Goal: Information Seeking & Learning: Learn about a topic

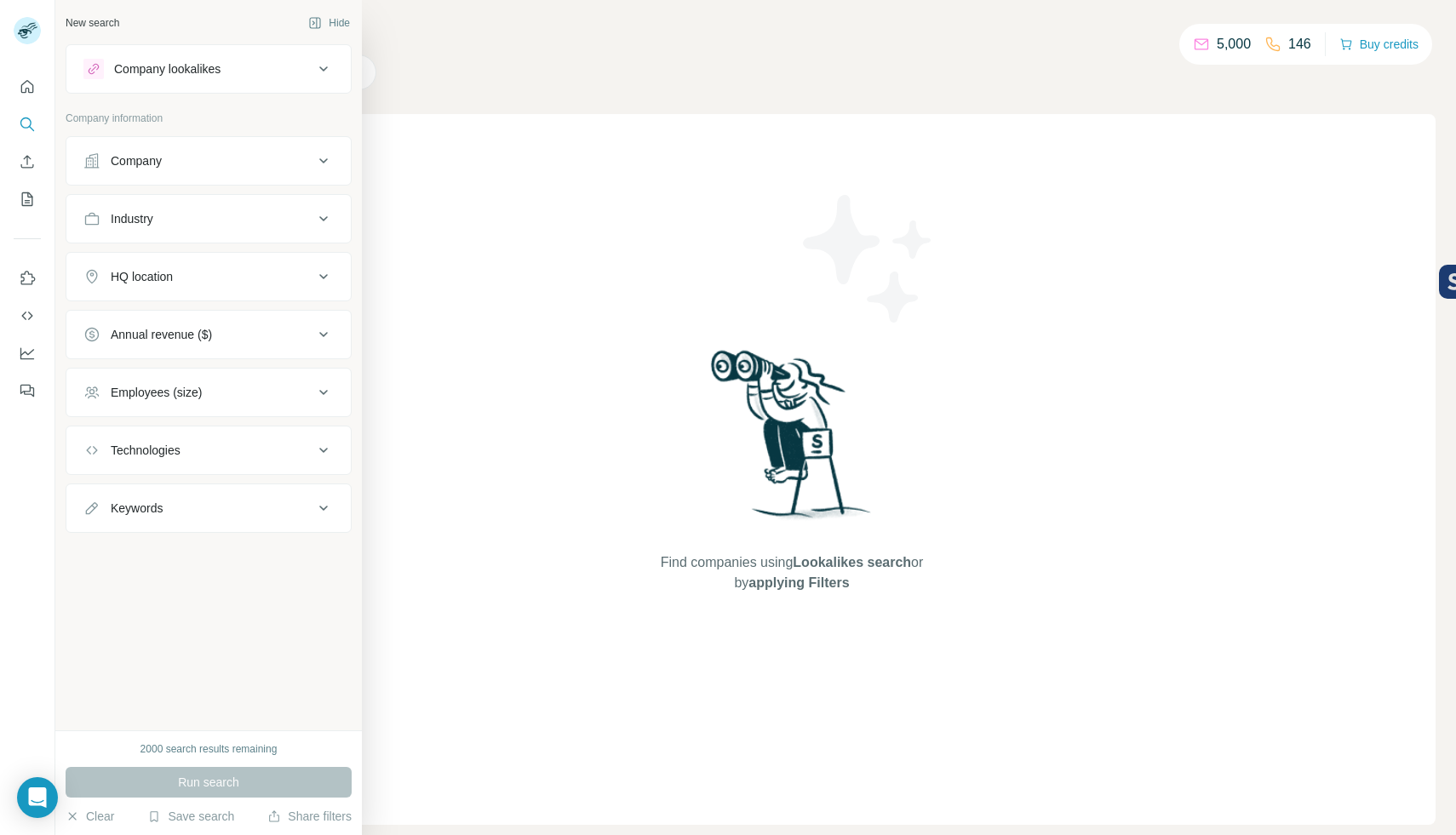
click at [213, 162] on div "Company" at bounding box center [198, 160] width 230 height 17
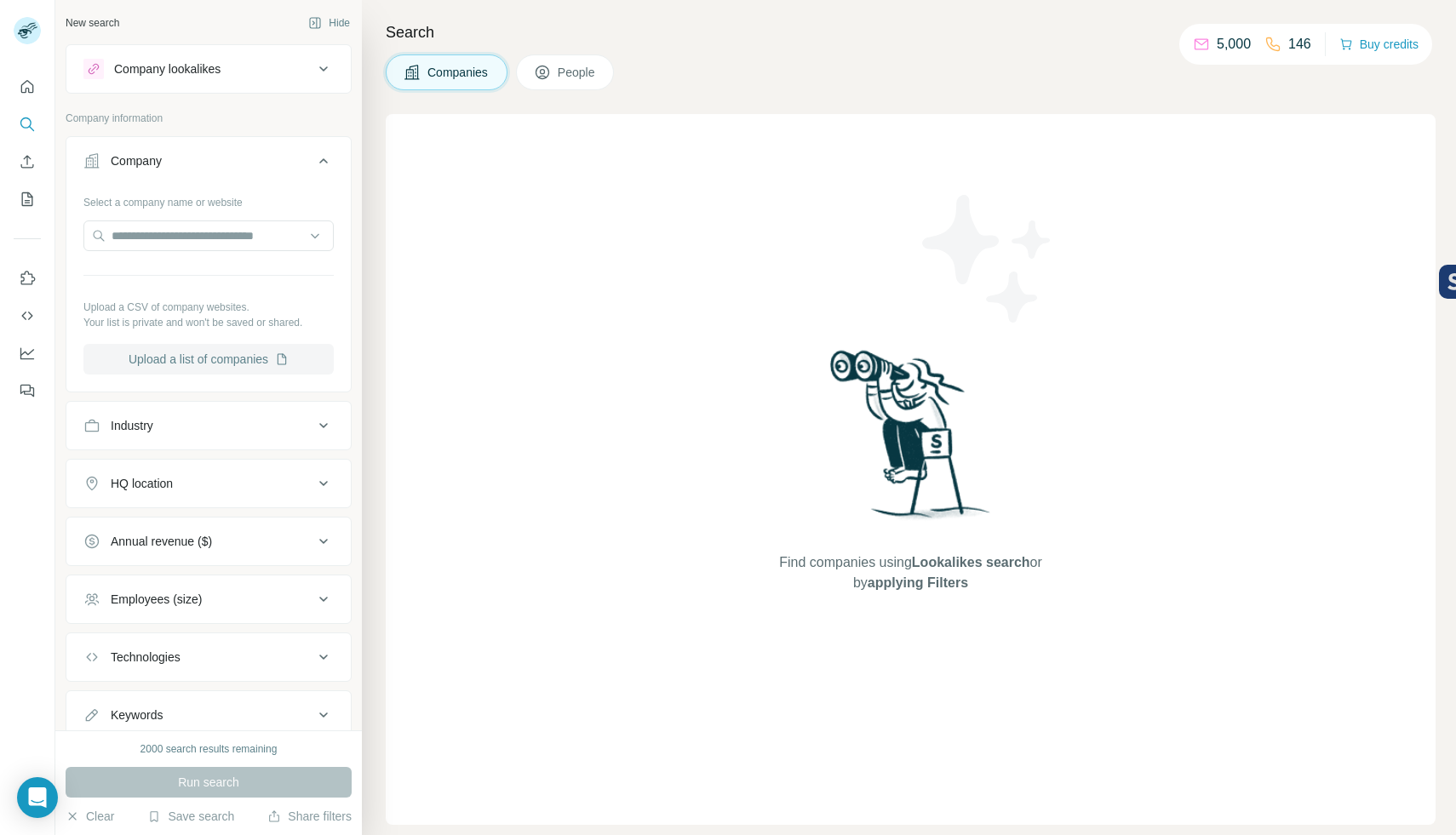
click at [236, 359] on button "Upload a list of companies" at bounding box center [208, 359] width 250 height 31
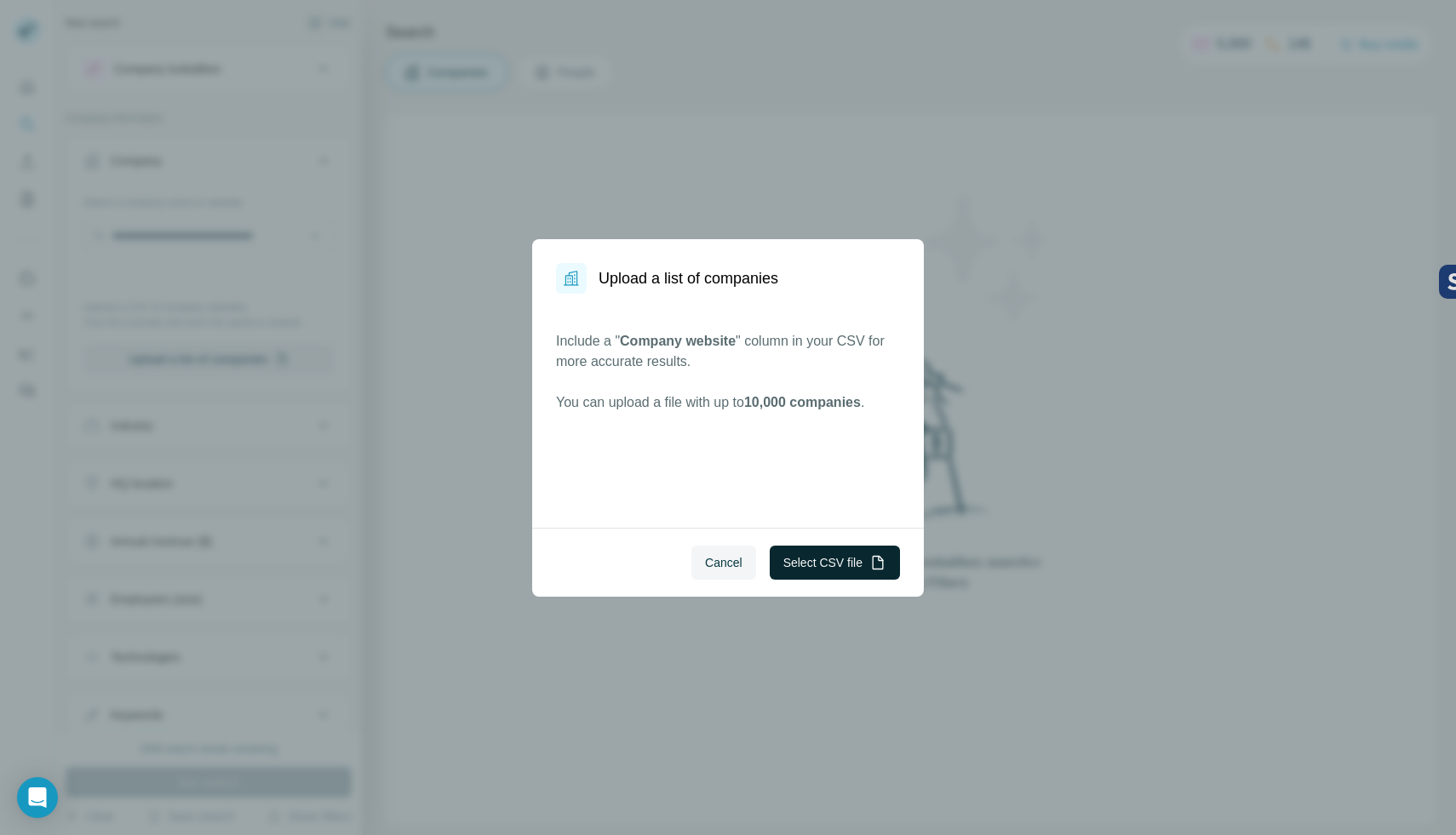
click at [855, 558] on button "Select CSV file" at bounding box center [834, 563] width 130 height 34
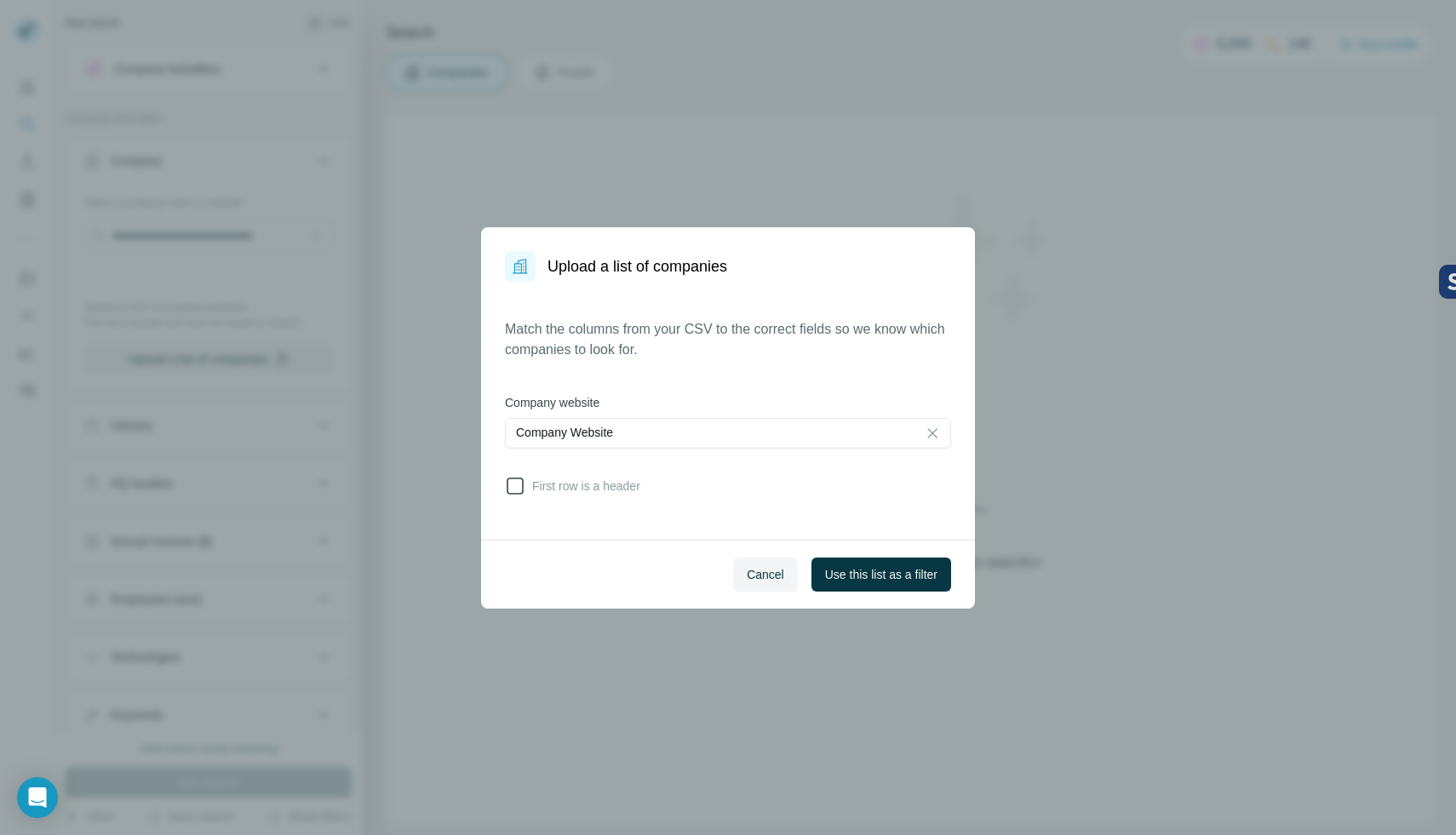
click at [534, 488] on span "First row is a header" at bounding box center [583, 486] width 115 height 17
click at [890, 574] on span "Use this list as a filter" at bounding box center [881, 574] width 113 height 17
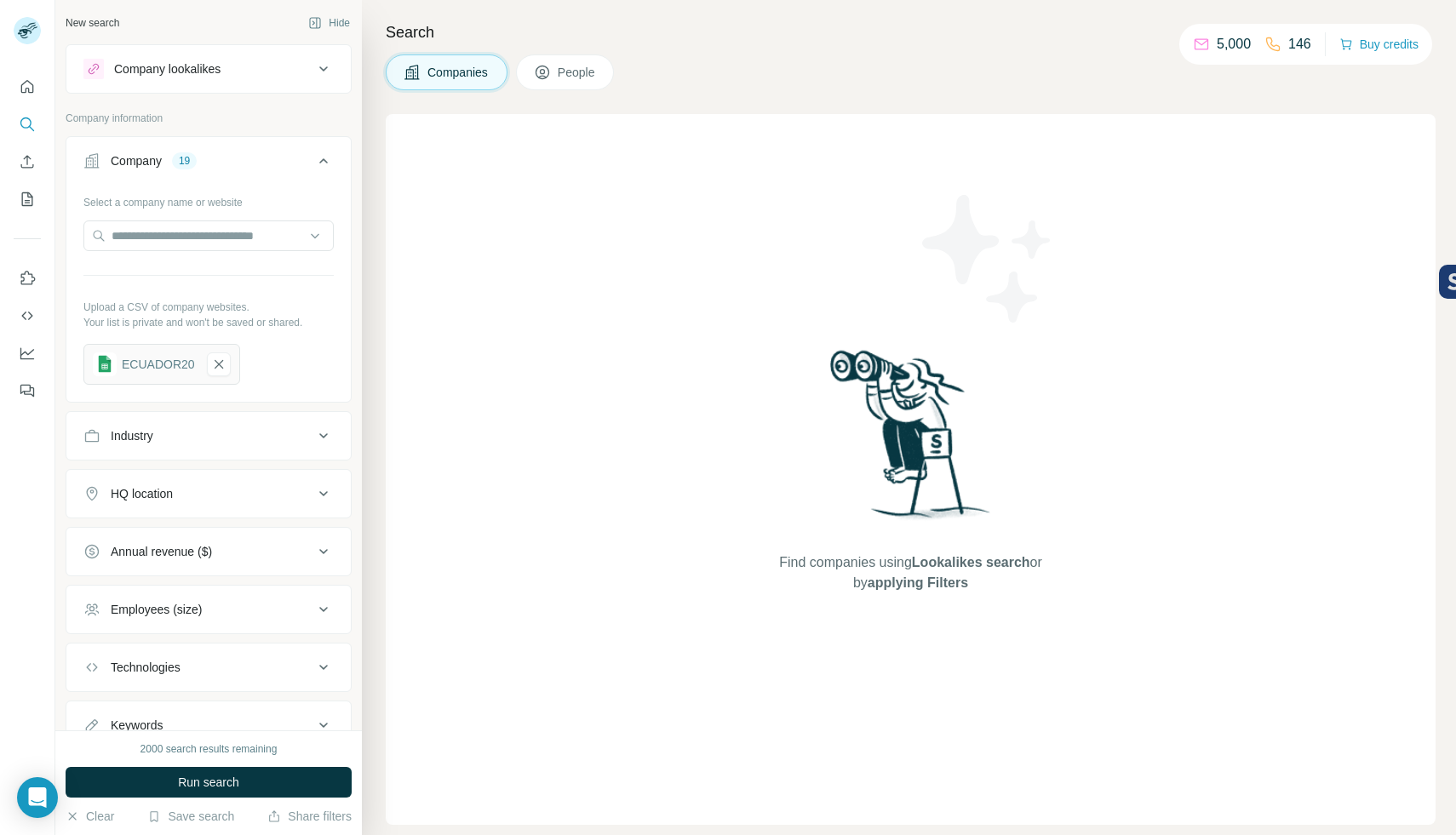
click at [565, 84] on button "People" at bounding box center [565, 72] width 98 height 35
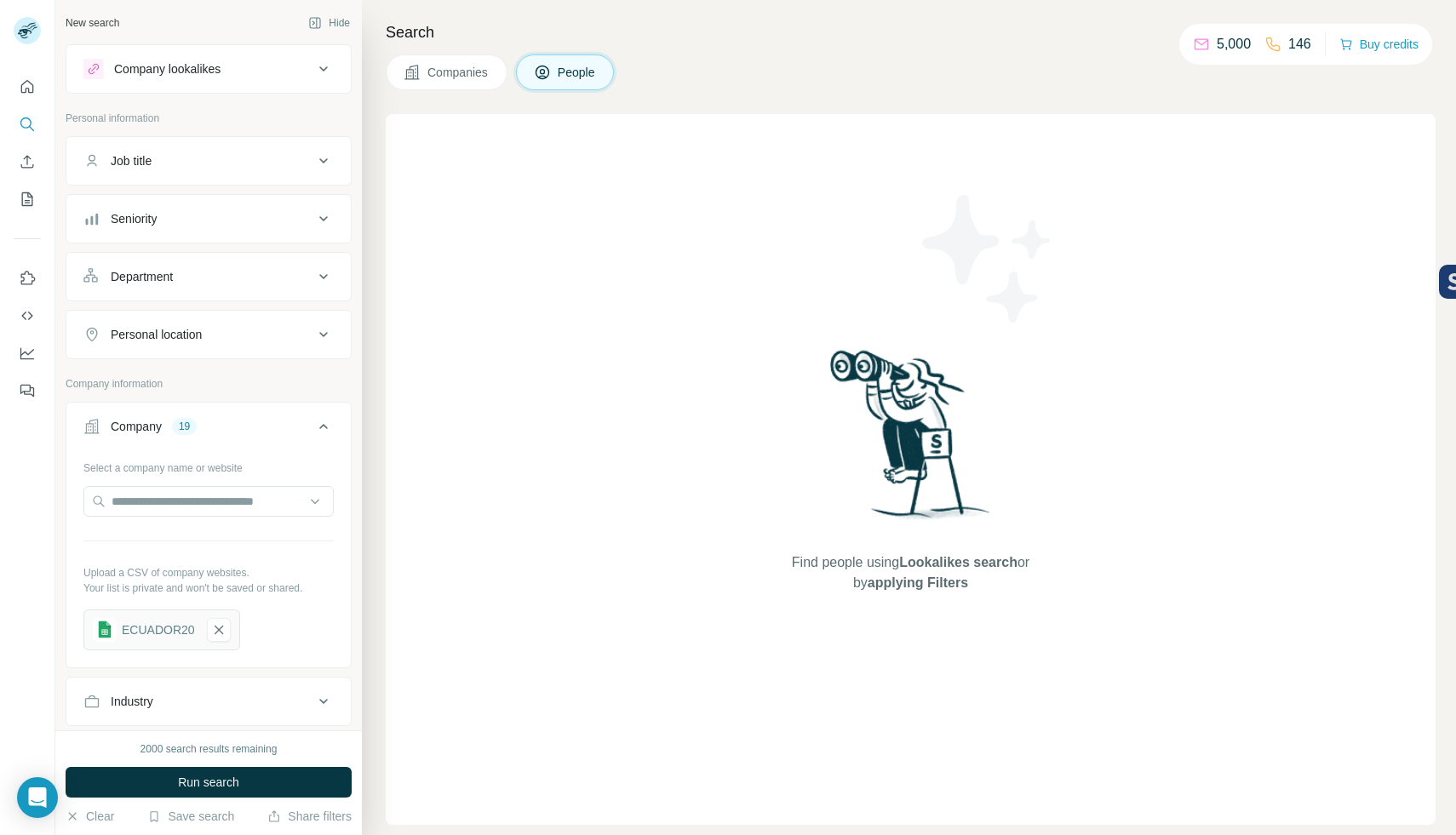
click at [225, 129] on div "Personal information" at bounding box center [208, 123] width 286 height 26
click at [232, 150] on button "Job title" at bounding box center [208, 160] width 285 height 41
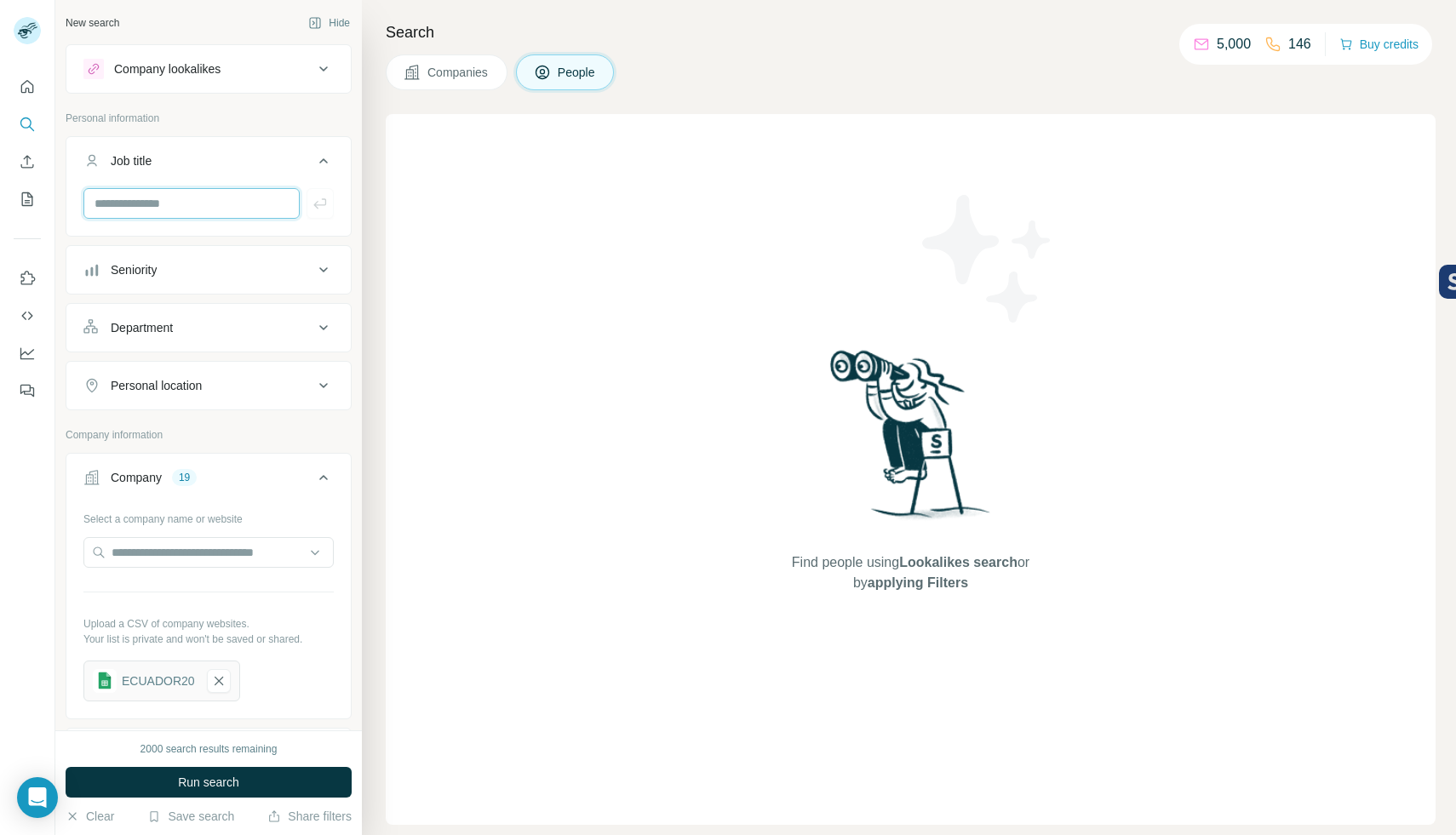
click at [223, 208] on input "text" at bounding box center [192, 203] width 216 height 31
type input "**********"
click at [319, 199] on button "button" at bounding box center [320, 203] width 27 height 31
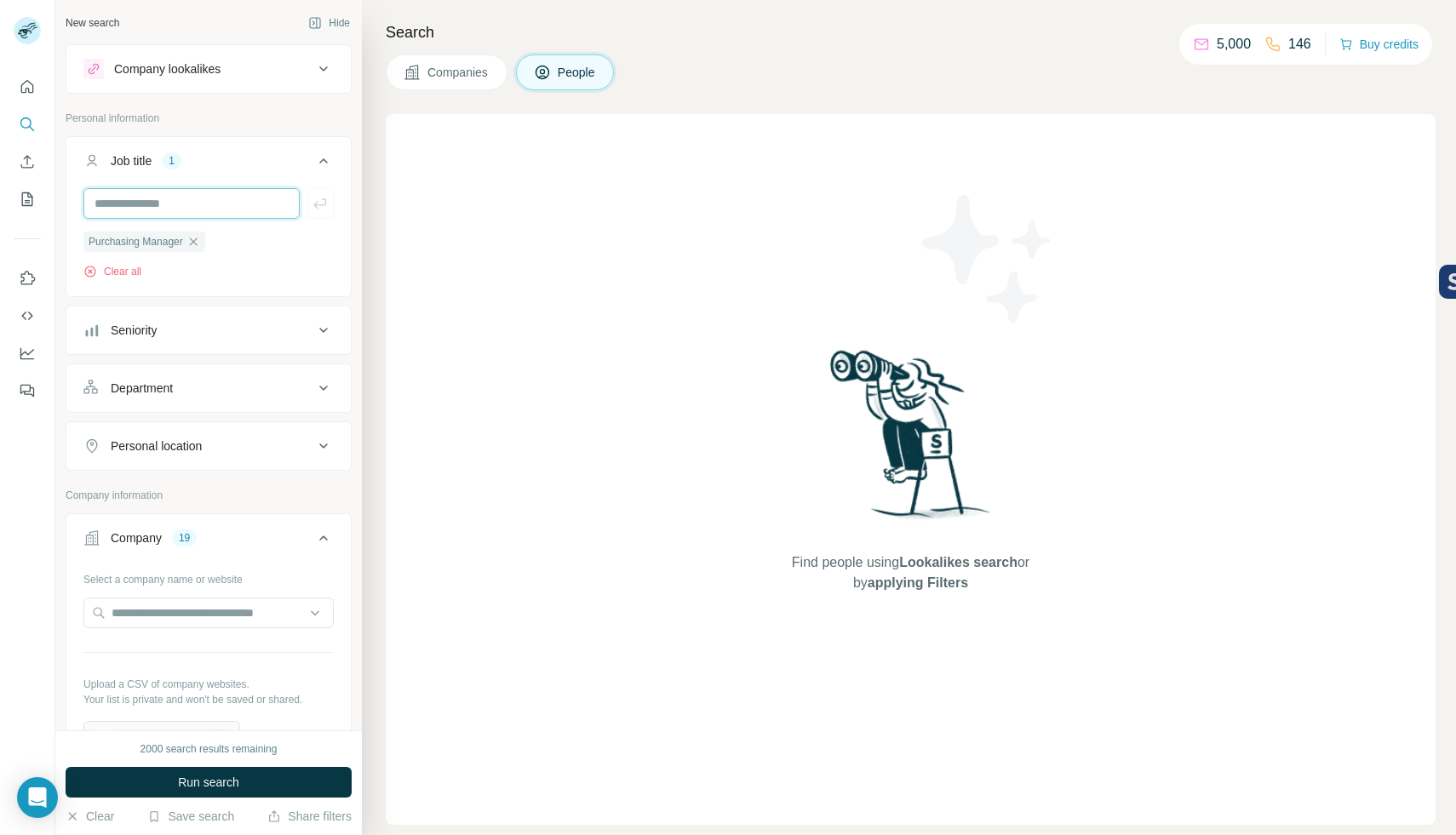
click at [223, 204] on input "text" at bounding box center [192, 203] width 216 height 31
click at [236, 213] on input "text" at bounding box center [192, 203] width 216 height 31
type input "**********"
click at [313, 205] on icon "button" at bounding box center [319, 204] width 12 height 11
click at [239, 197] on input "text" at bounding box center [192, 203] width 216 height 31
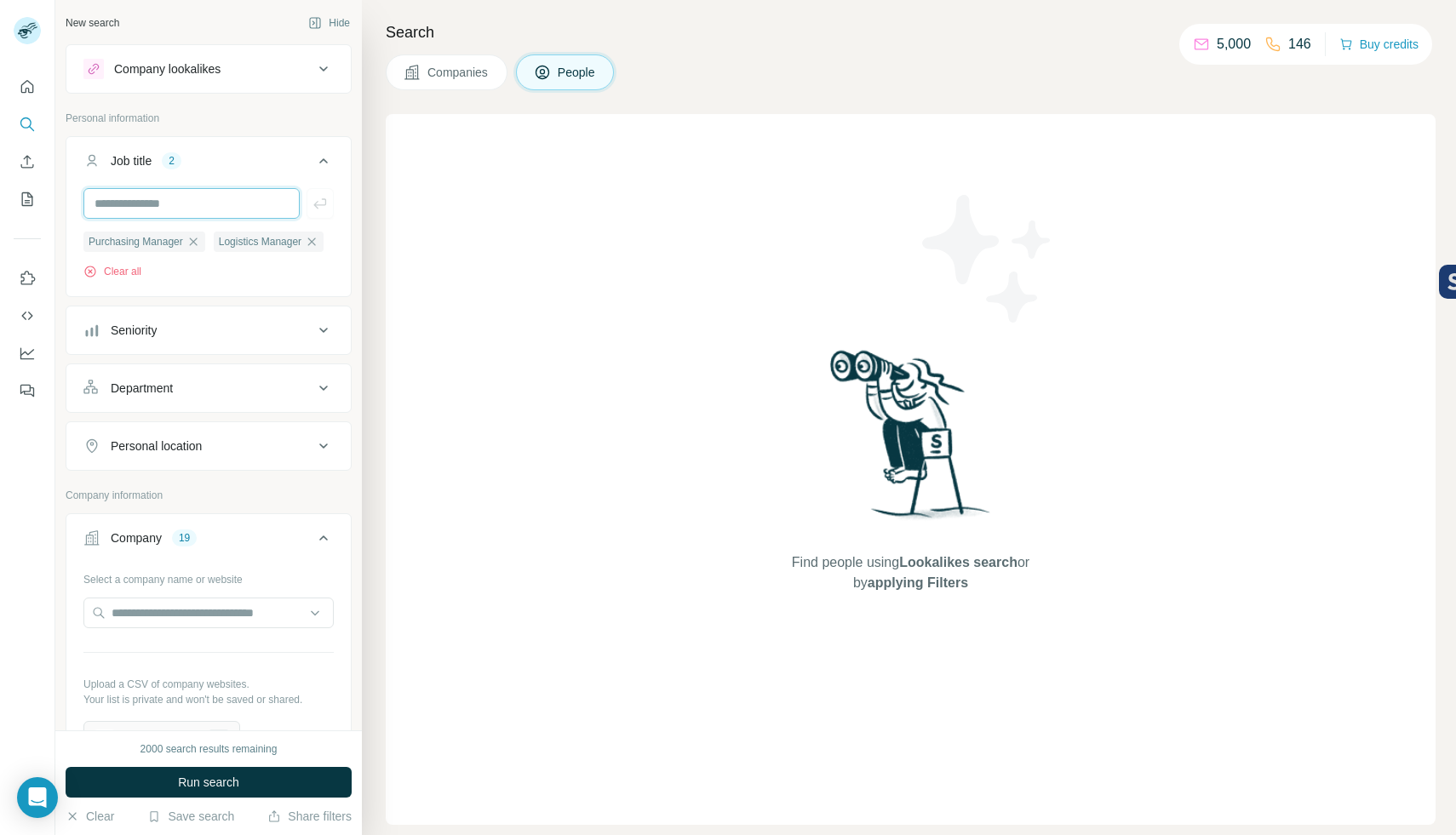
type input "***"
click at [311, 204] on icon "button" at bounding box center [319, 203] width 17 height 17
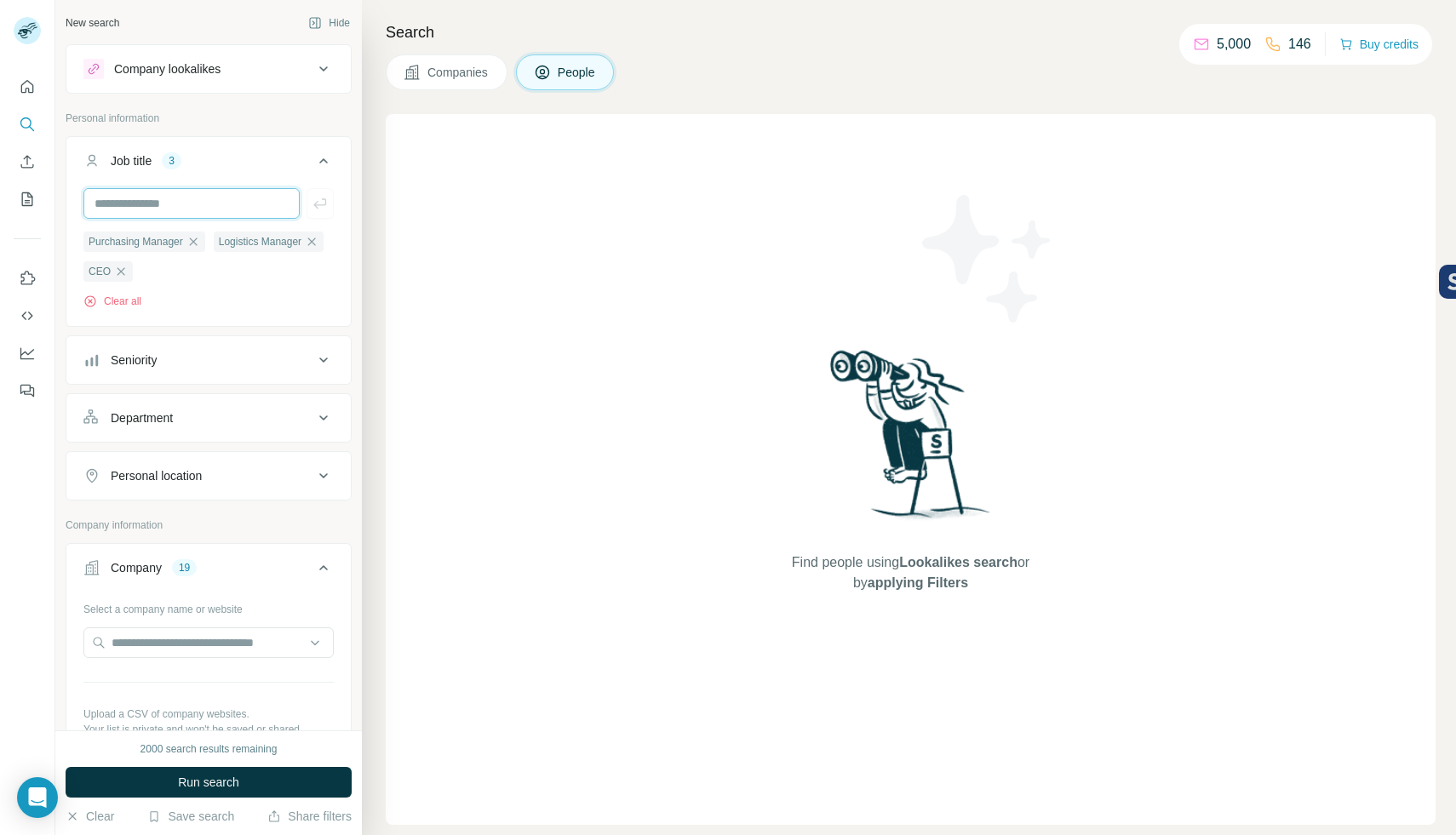
click at [247, 201] on input "text" at bounding box center [192, 203] width 216 height 31
click at [247, 204] on input "text" at bounding box center [192, 203] width 216 height 31
type input "**"
click at [280, 296] on div "Clear all" at bounding box center [208, 300] width 250 height 15
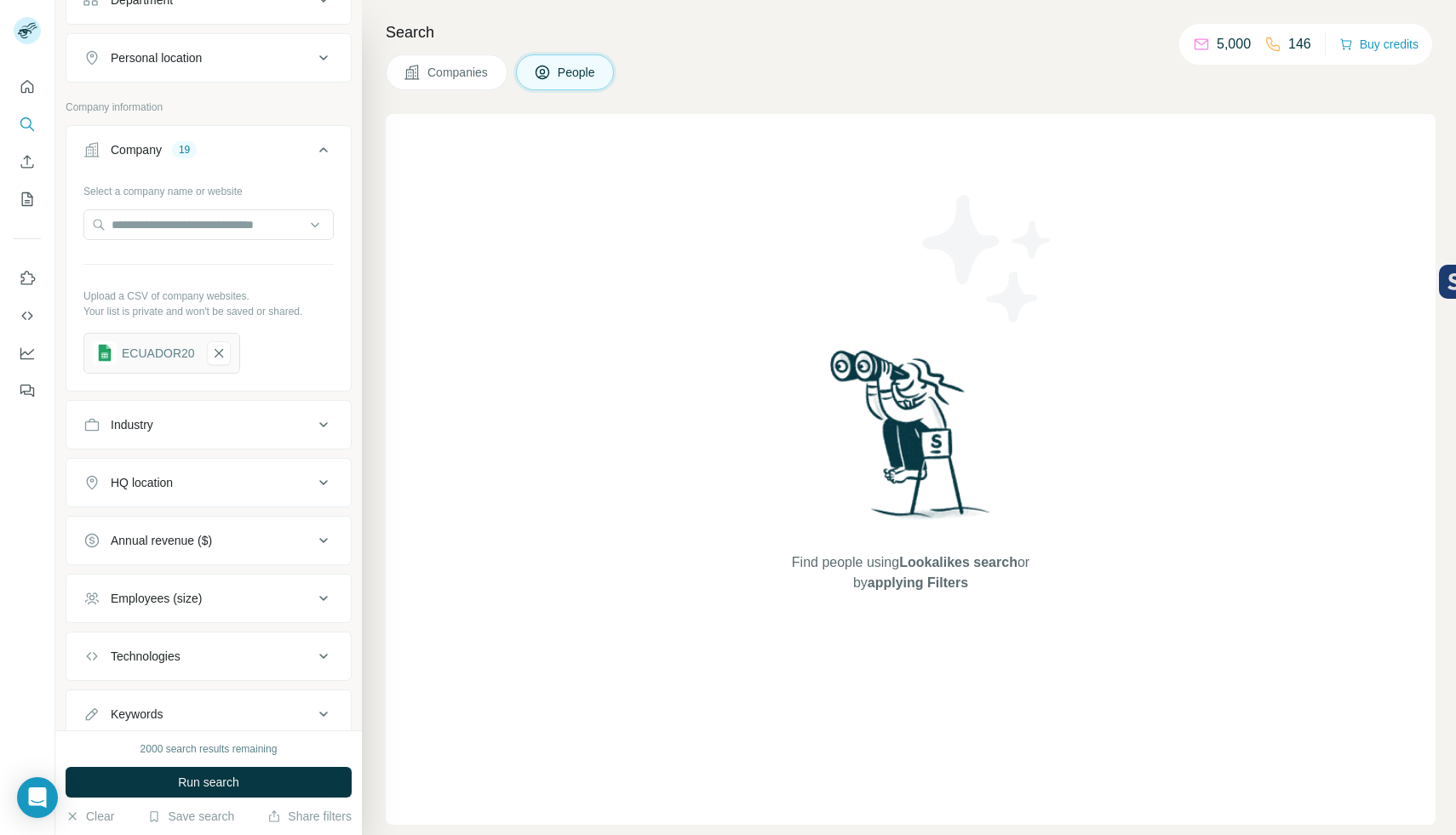
scroll to position [474, 0]
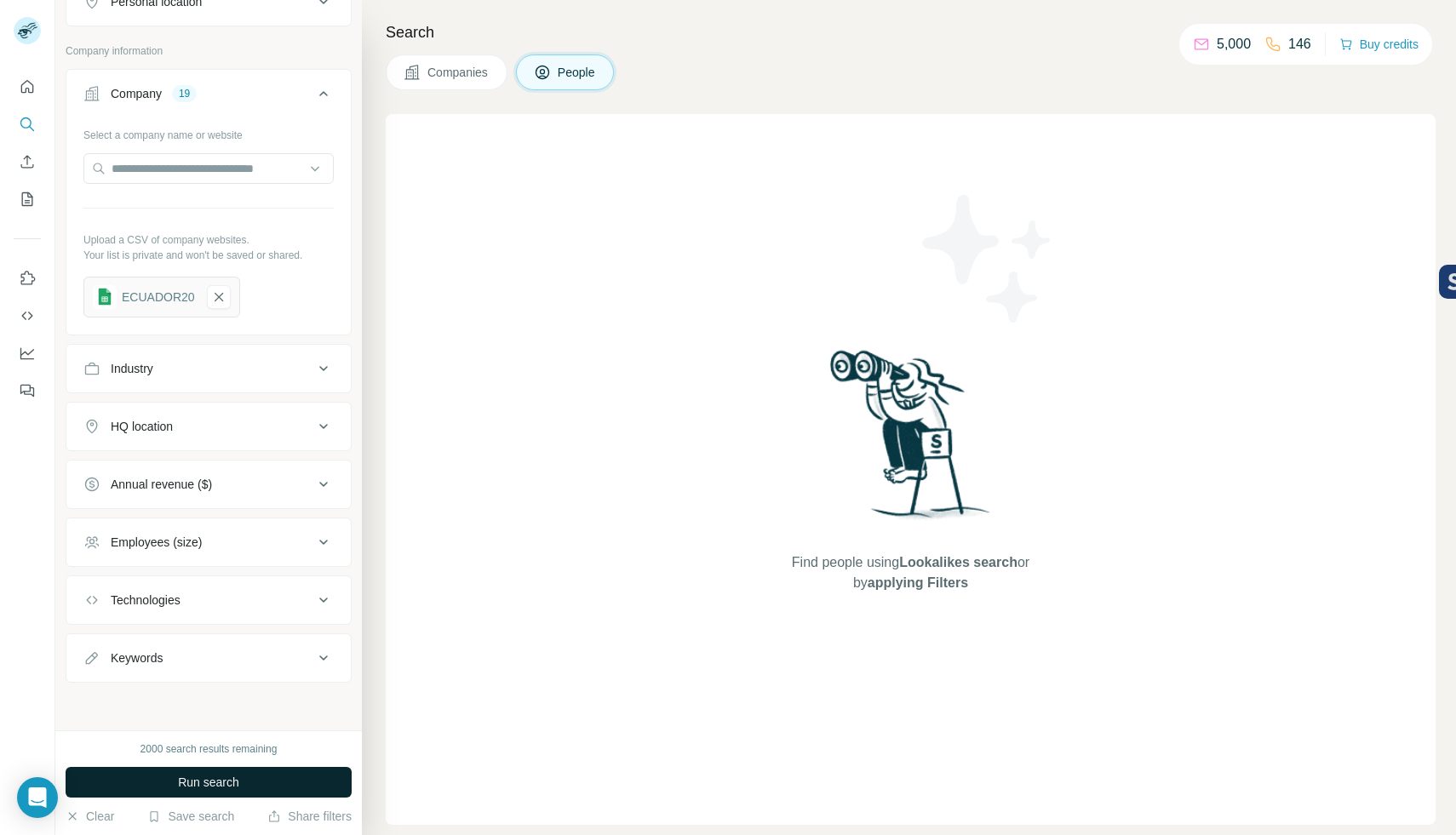
click at [273, 782] on button "Run search" at bounding box center [208, 782] width 286 height 31
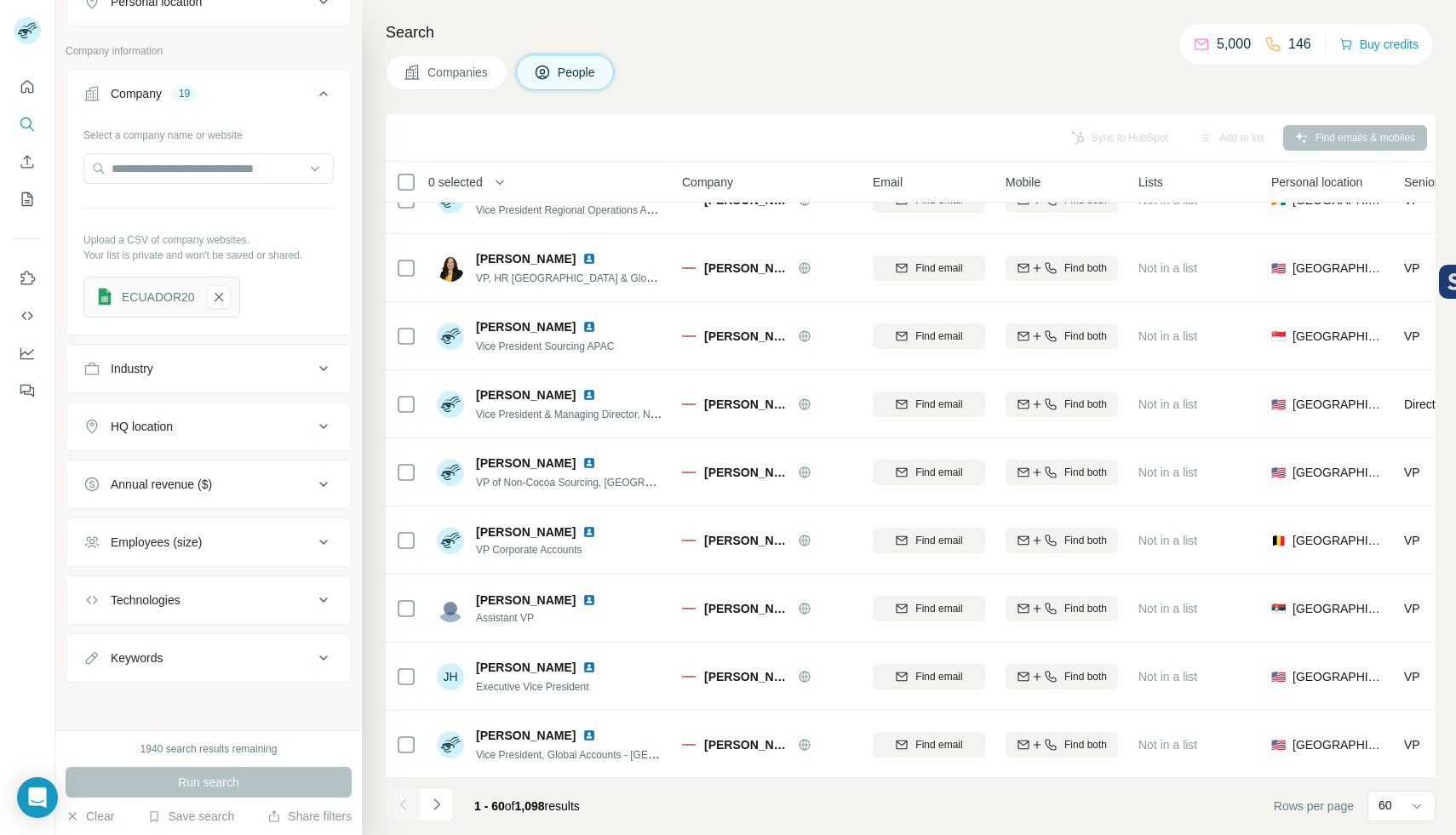
scroll to position [3521, 0]
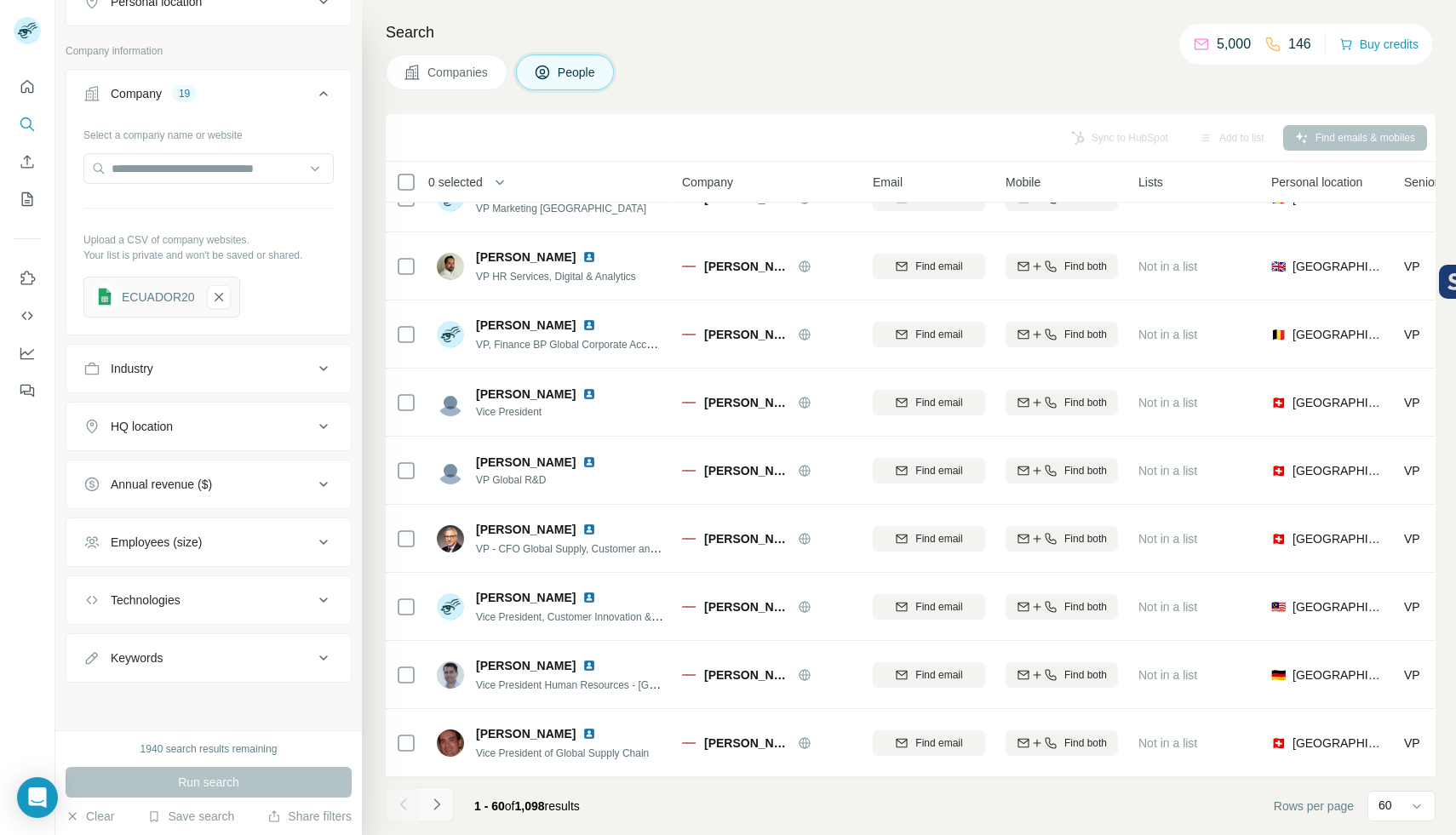
click at [435, 801] on icon "Navigate to next page" at bounding box center [436, 804] width 6 height 11
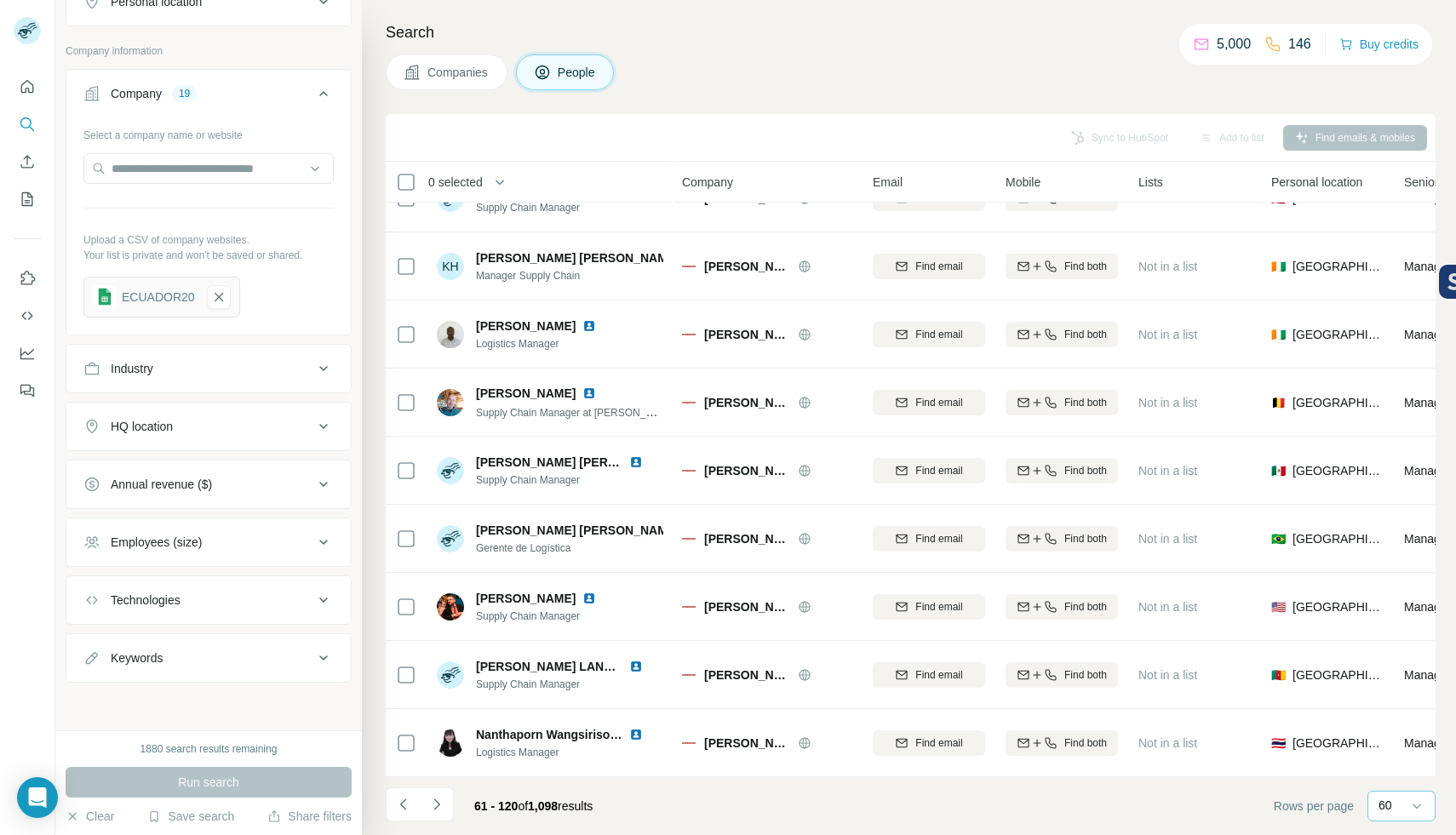
click at [1405, 808] on div "60" at bounding box center [1400, 805] width 43 height 17
click at [951, 113] on div "Search Companies People Sync to HubSpot Add to list Find emails & mobiles 0 sel…" at bounding box center [909, 418] width 1094 height 835
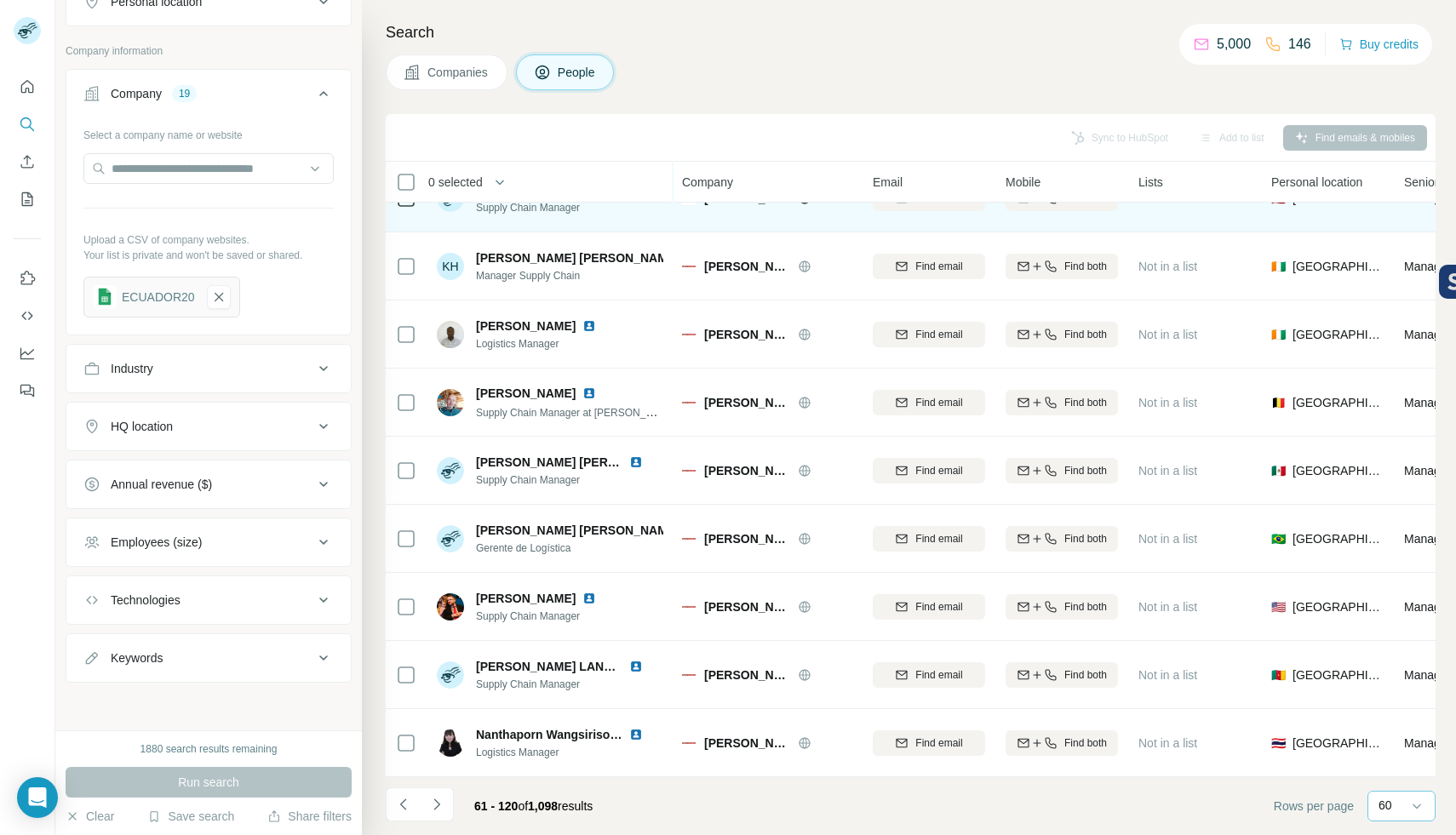
click at [1316, 209] on div "🇪🇸 [GEOGRAPHIC_DATA]" at bounding box center [1327, 198] width 113 height 47
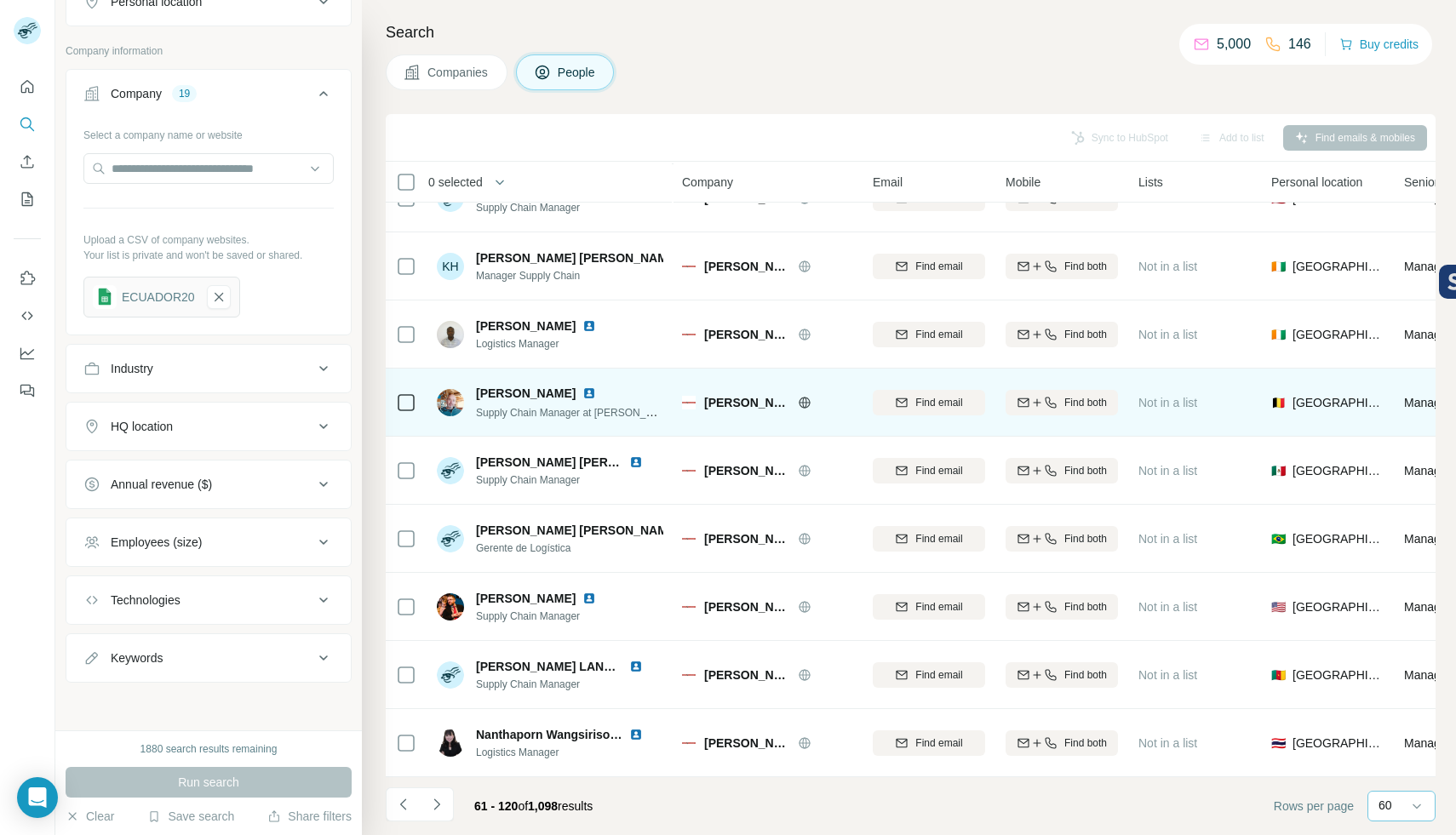
click at [1281, 378] on div "🇧🇪 [GEOGRAPHIC_DATA]" at bounding box center [1327, 402] width 113 height 47
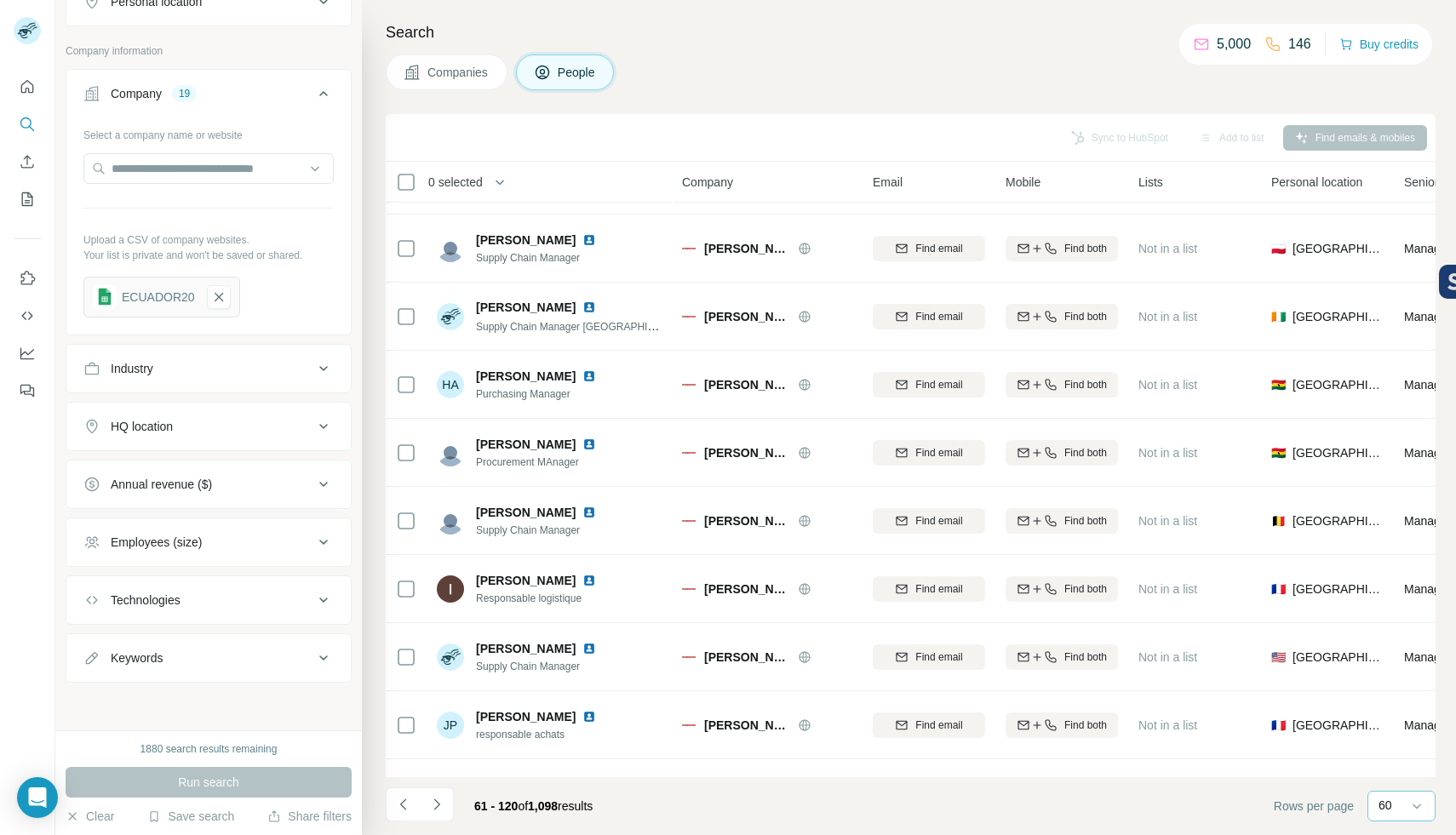
scroll to position [3521, 0]
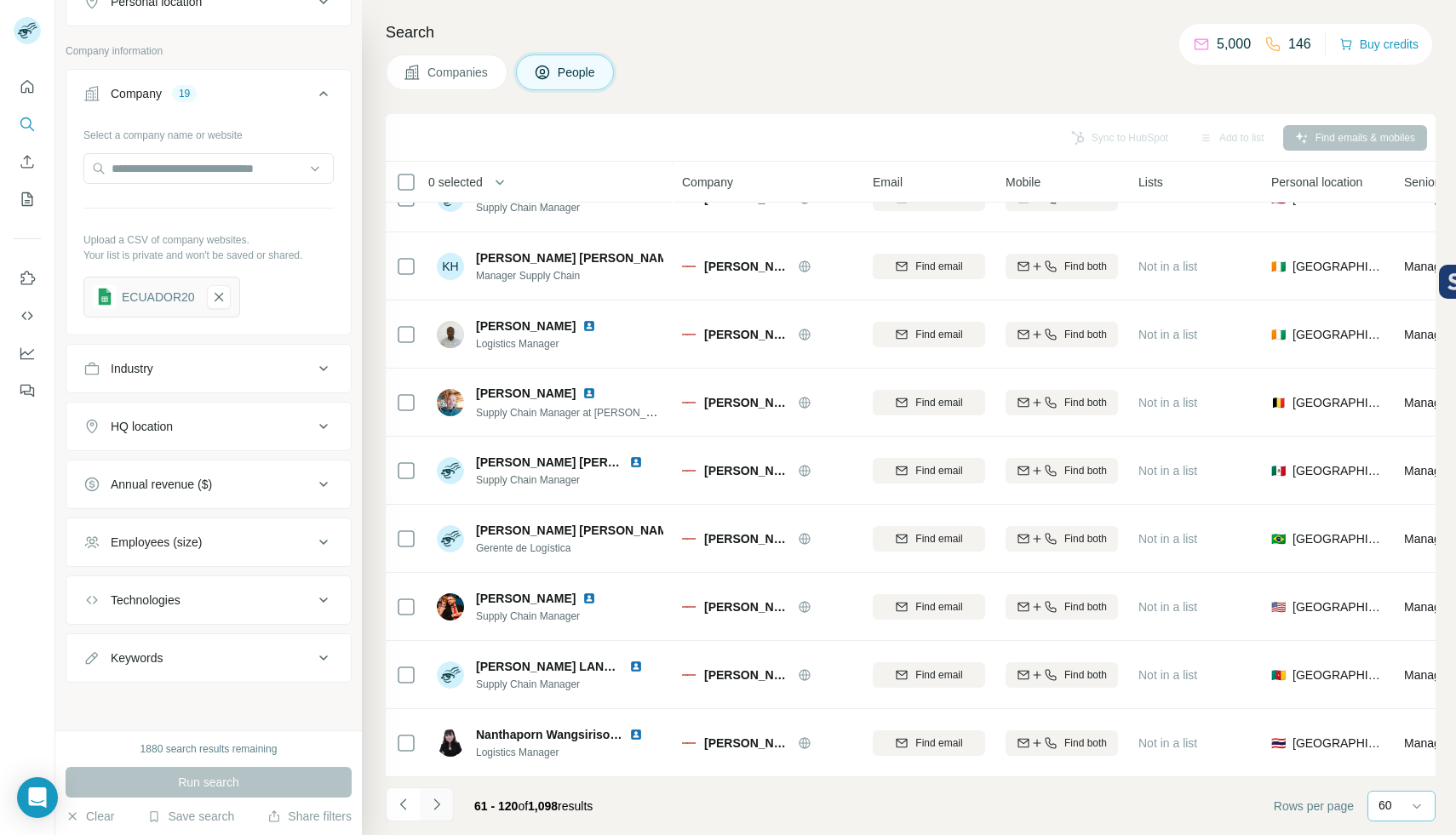
click at [444, 805] on button "Navigate to next page" at bounding box center [436, 804] width 34 height 34
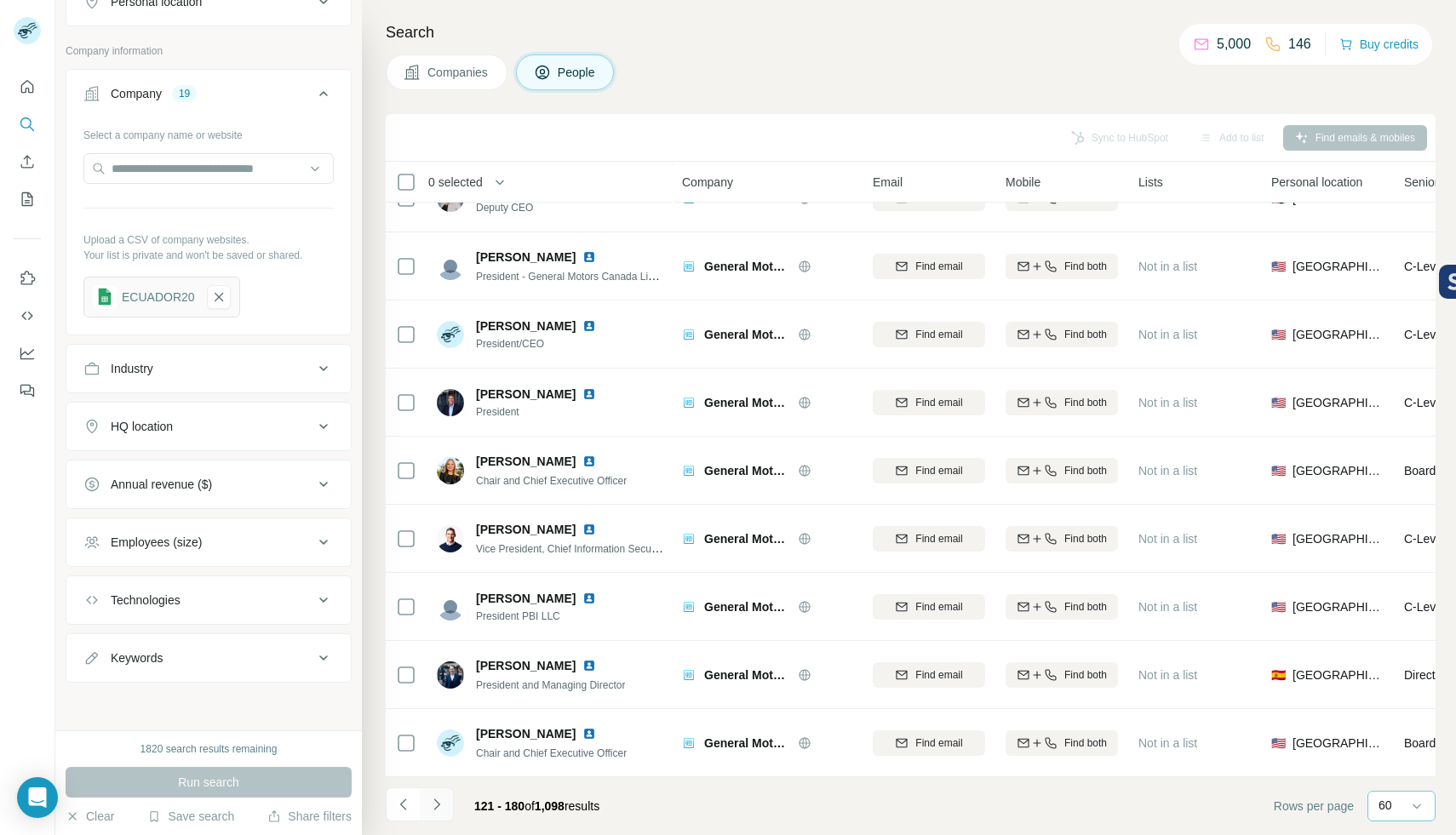
click at [436, 796] on icon "Navigate to next page" at bounding box center [436, 804] width 17 height 17
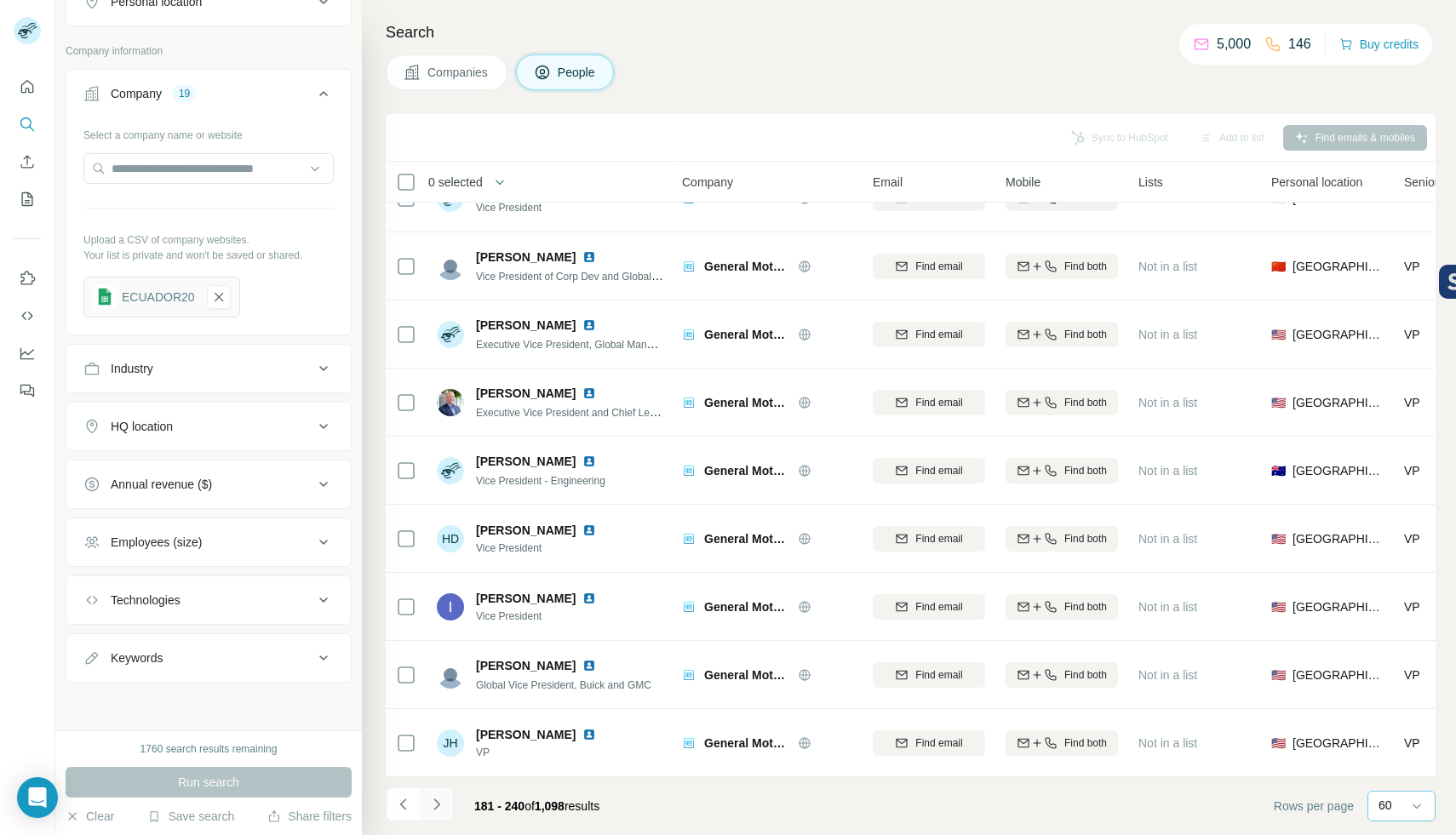
click at [428, 812] on icon "Navigate to next page" at bounding box center [436, 804] width 17 height 17
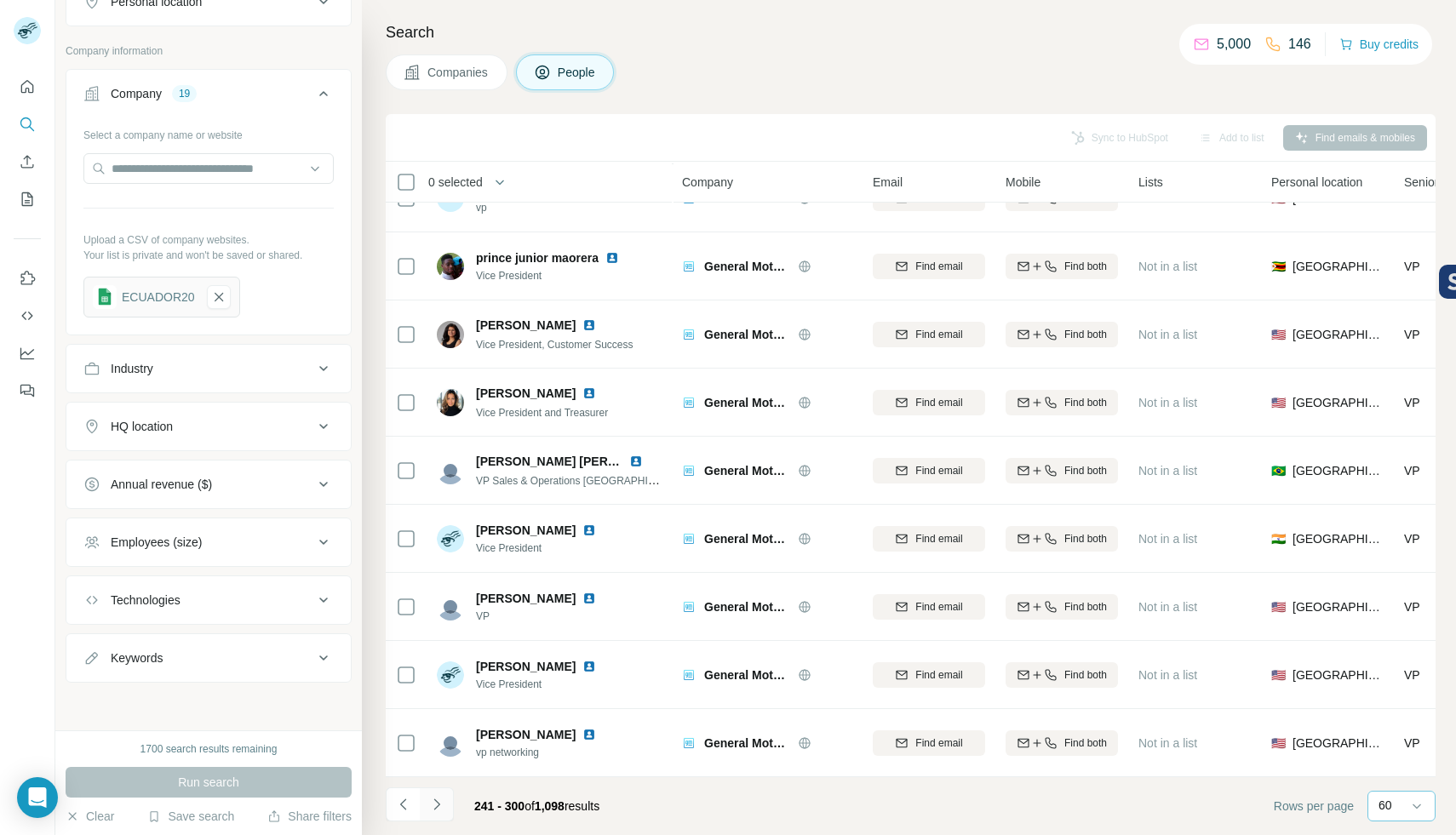
click at [450, 810] on button "Navigate to next page" at bounding box center [436, 804] width 34 height 34
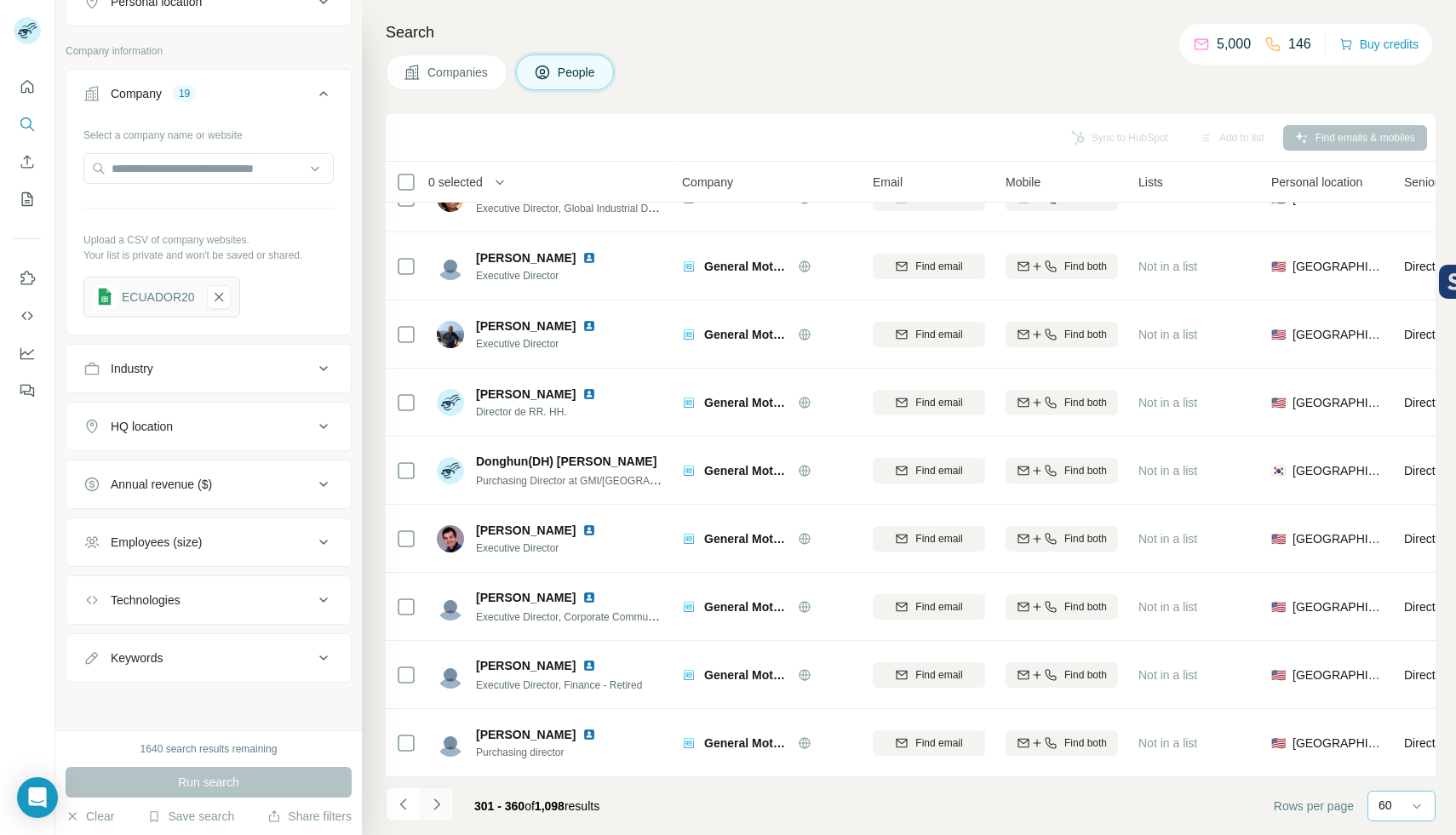
click at [445, 815] on button "Navigate to next page" at bounding box center [436, 804] width 34 height 34
click at [428, 800] on icon "Navigate to next page" at bounding box center [436, 804] width 17 height 17
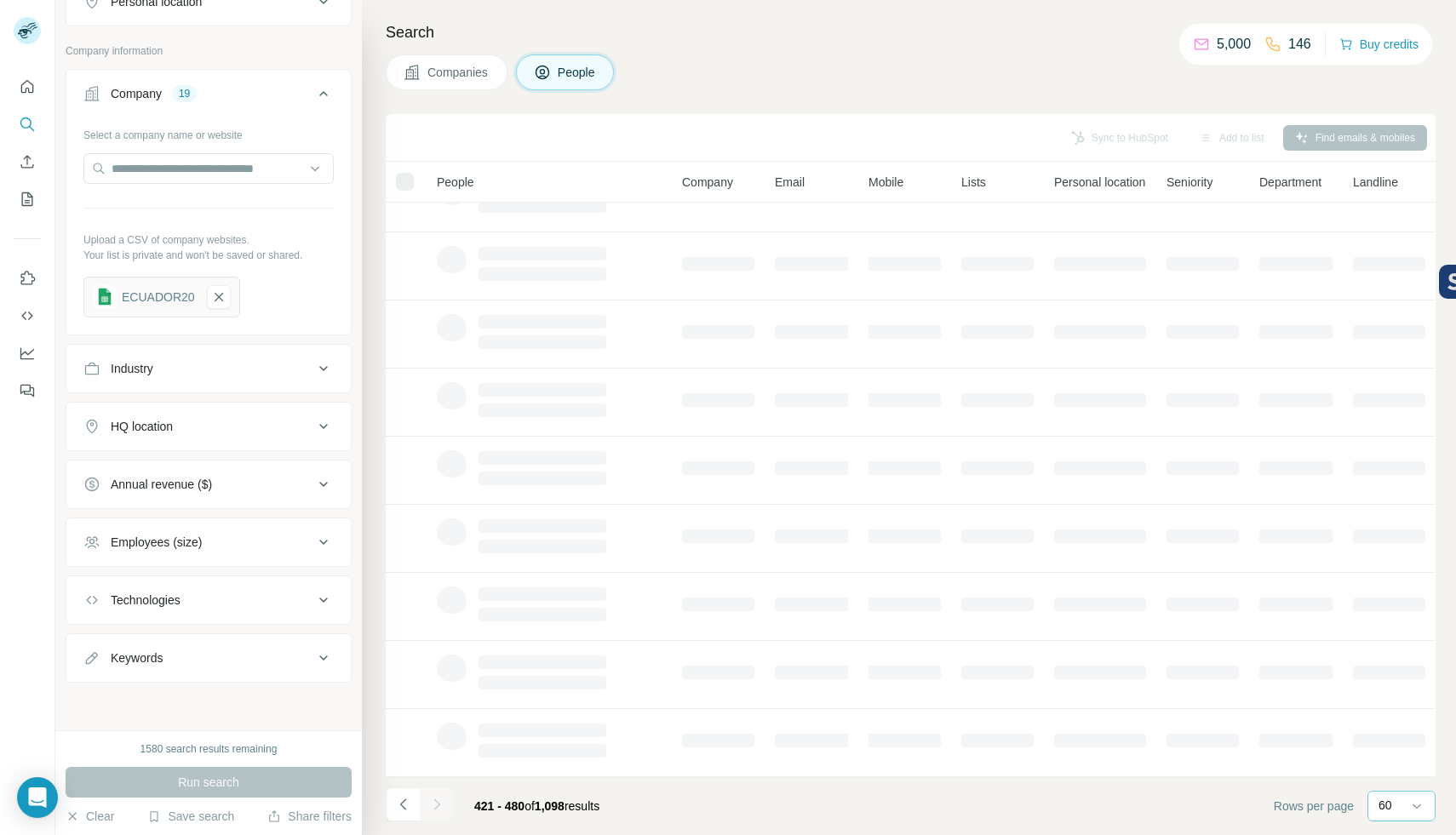
scroll to position [116, 0]
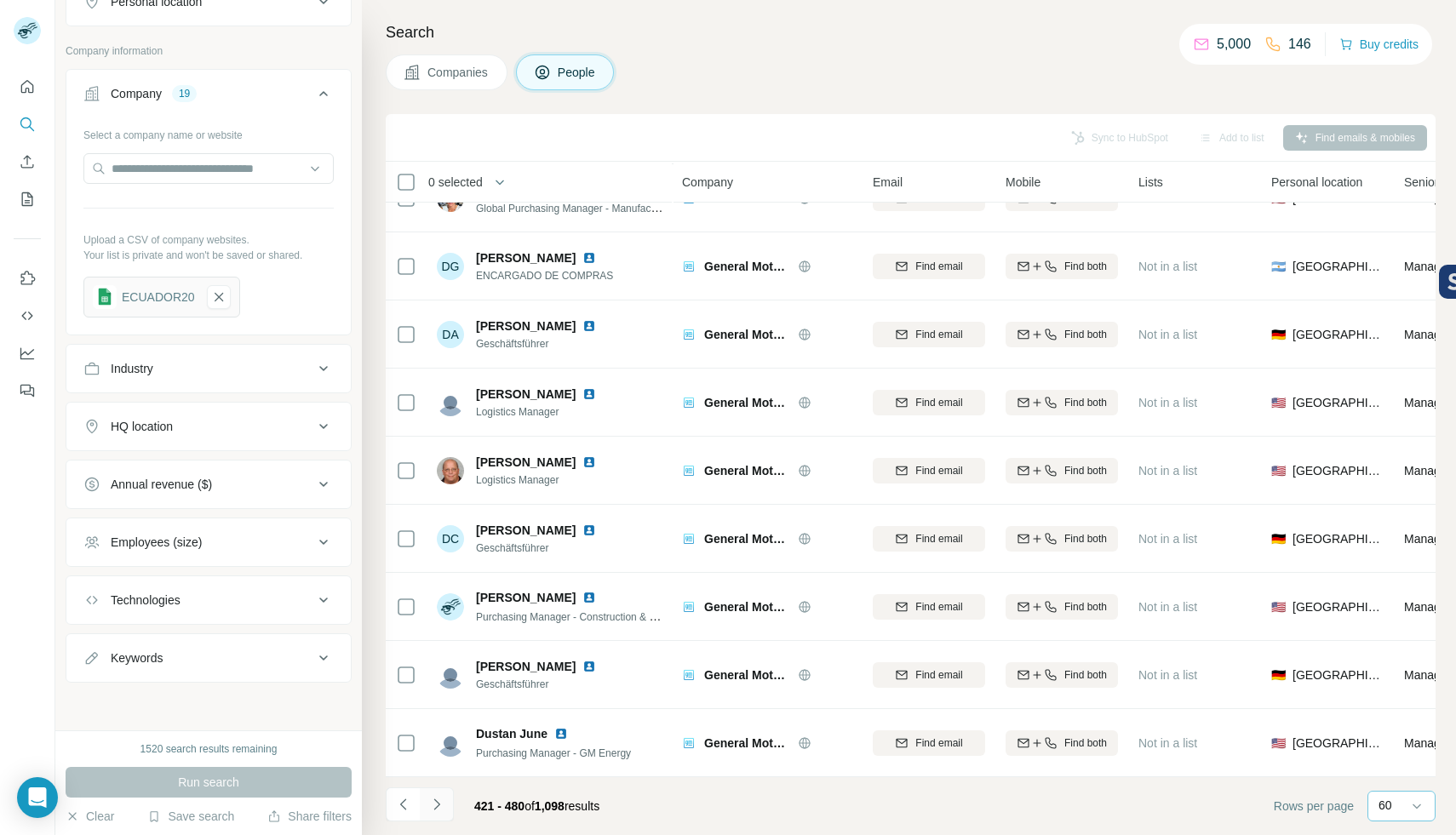
click at [442, 811] on icon "Navigate to next page" at bounding box center [436, 804] width 17 height 17
click at [442, 806] on icon "Navigate to next page" at bounding box center [436, 804] width 17 height 17
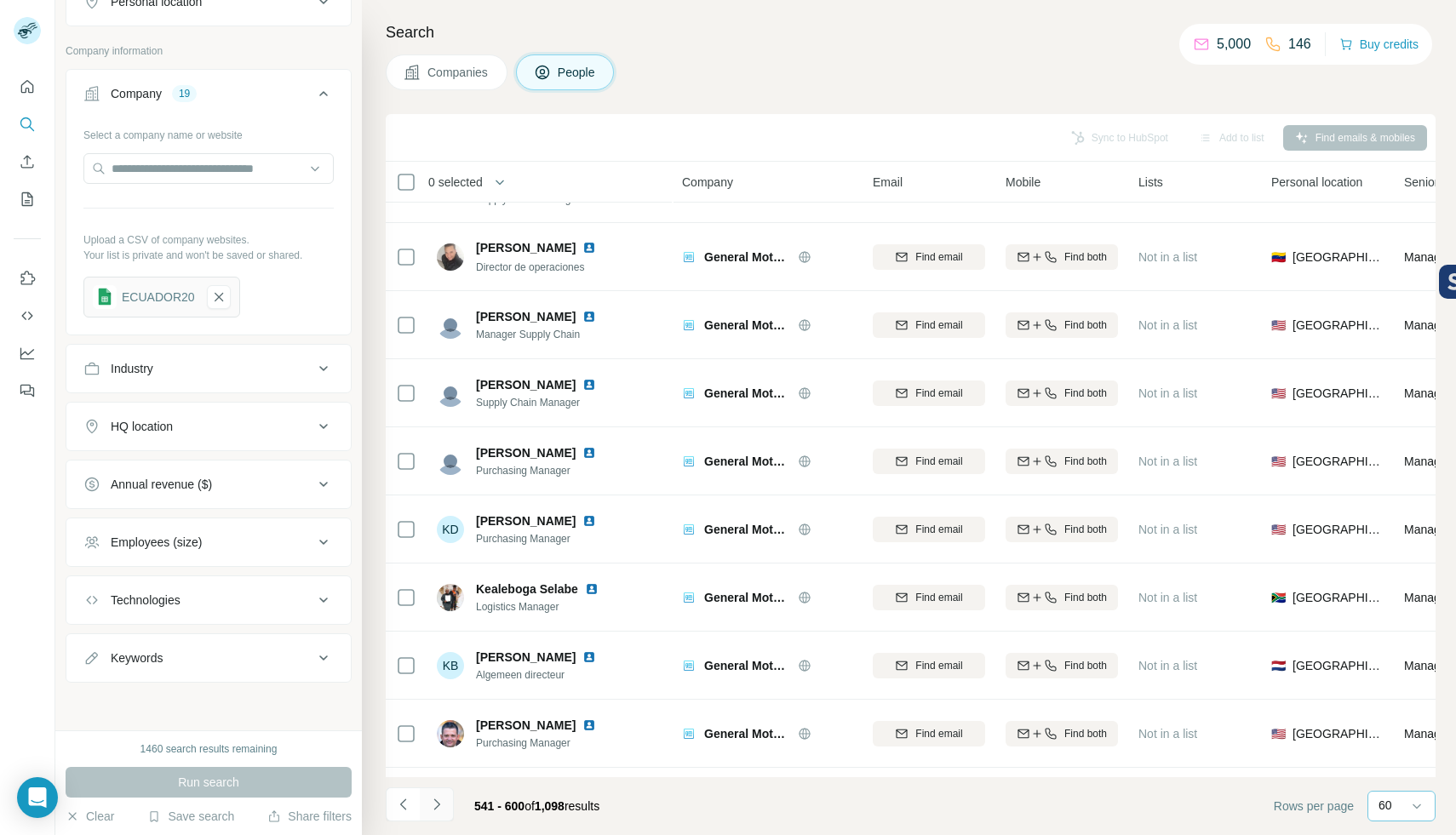
scroll to position [3521, 0]
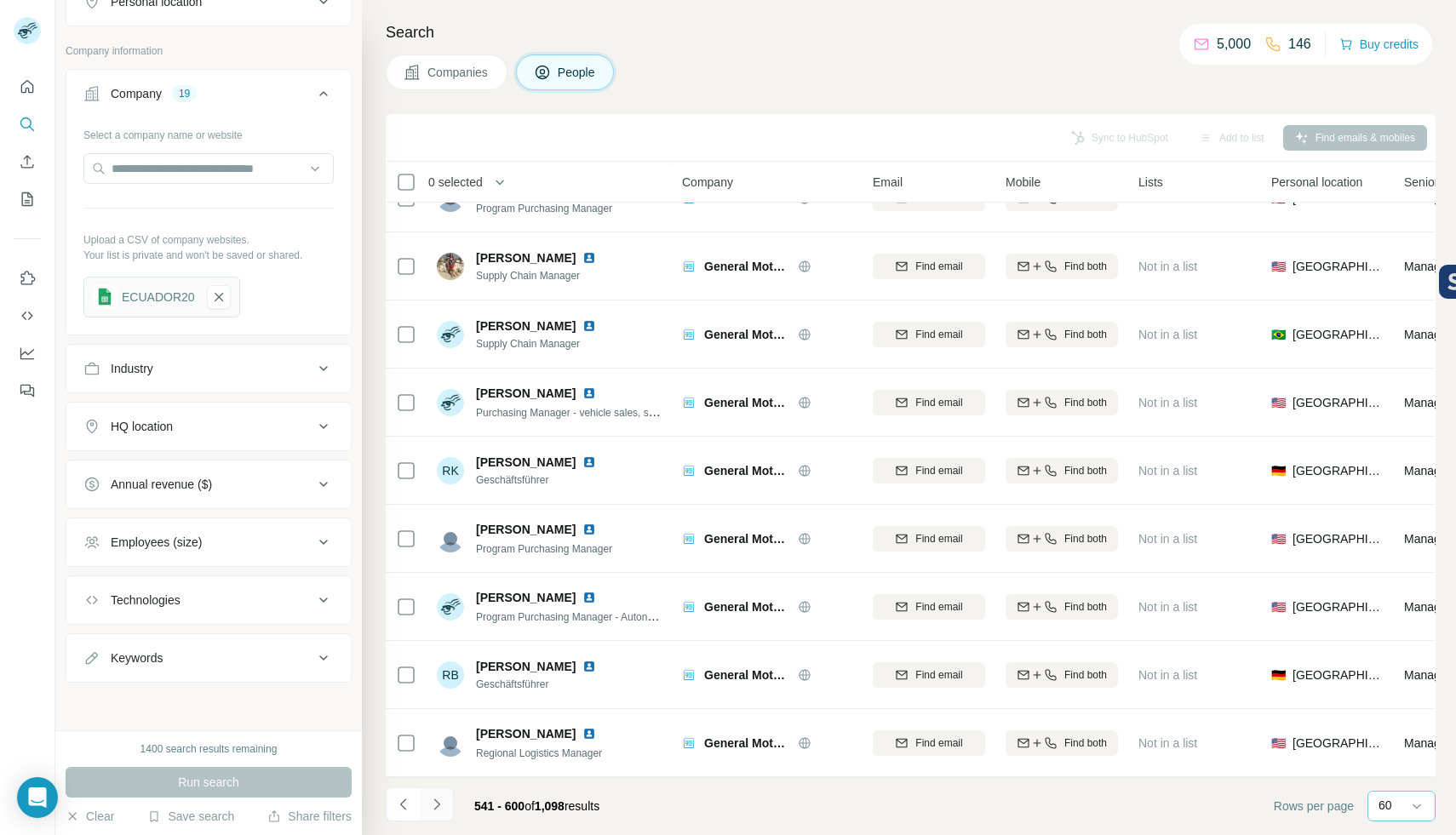
click at [440, 801] on icon "Navigate to next page" at bounding box center [436, 804] width 17 height 17
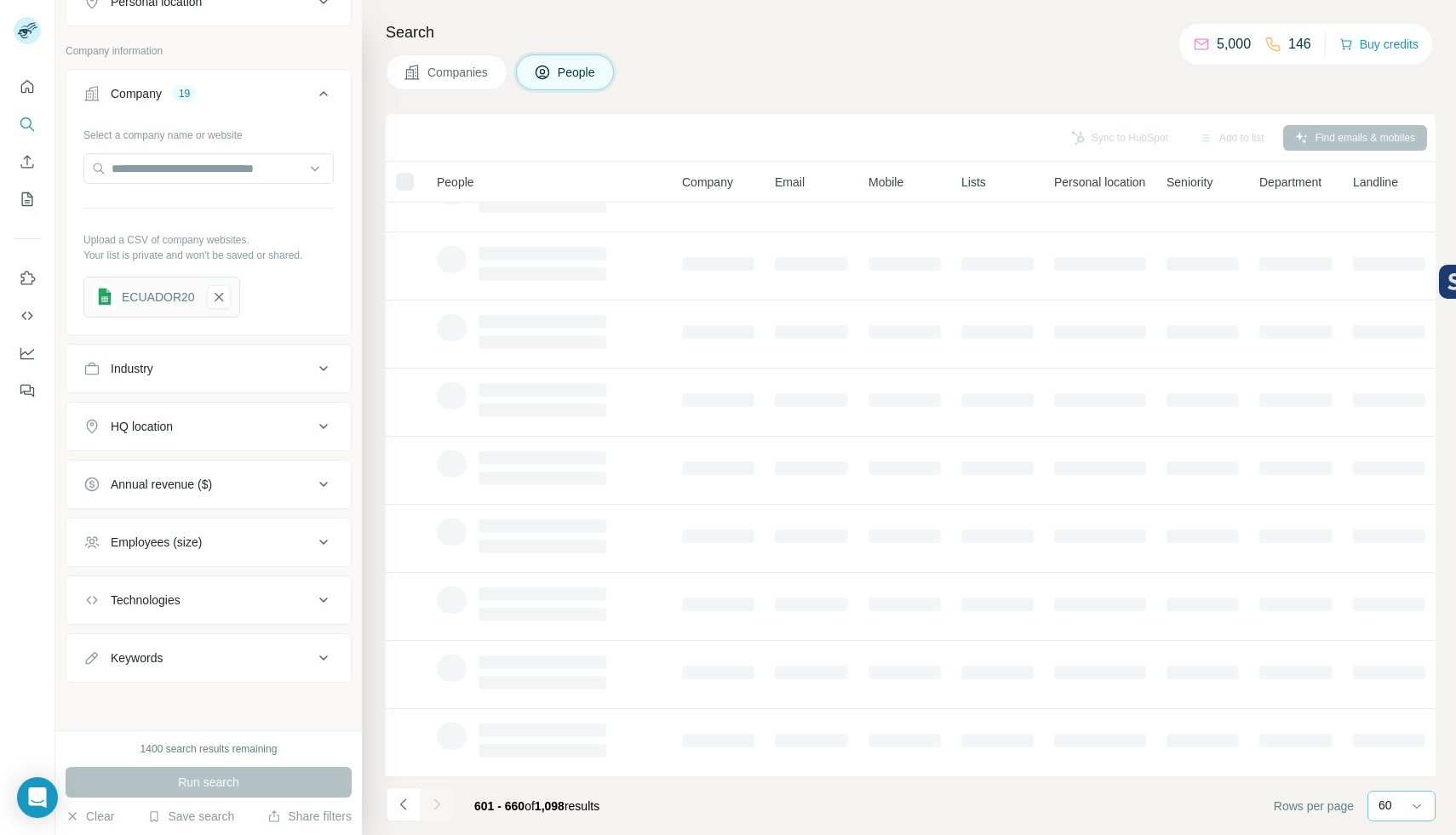
scroll to position [116, 0]
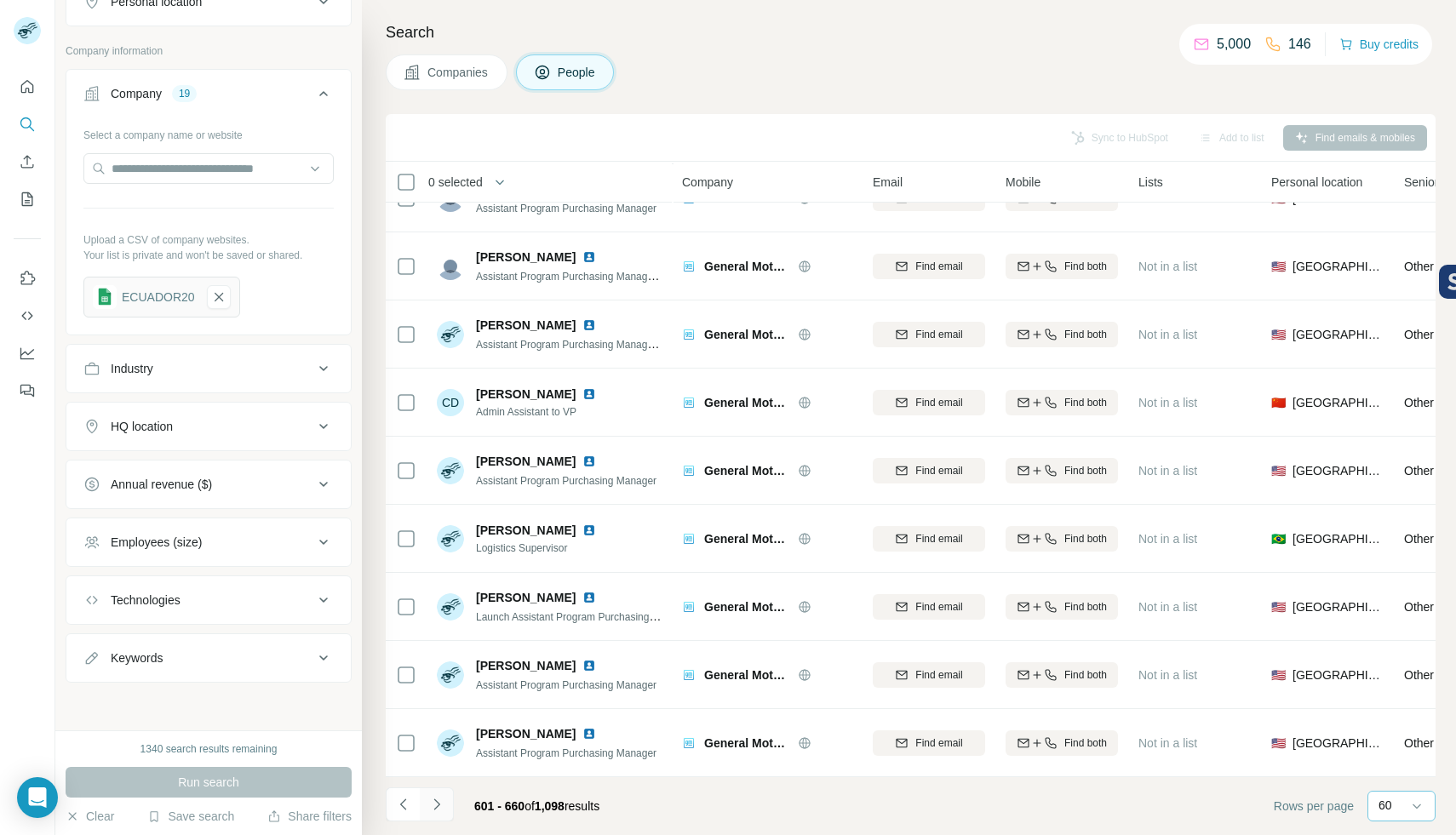
click at [440, 801] on icon "Navigate to next page" at bounding box center [436, 804] width 17 height 17
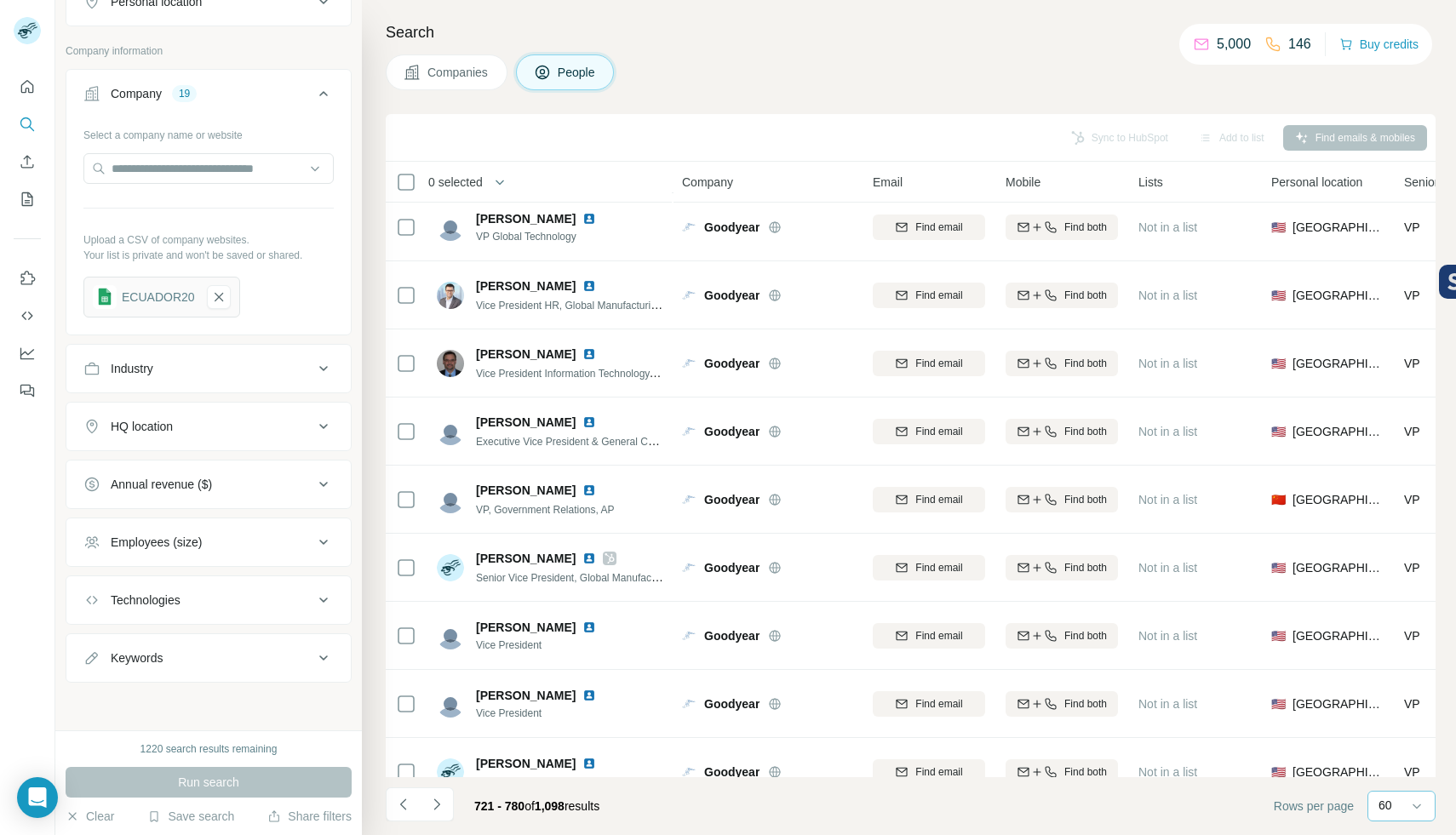
scroll to position [0, 0]
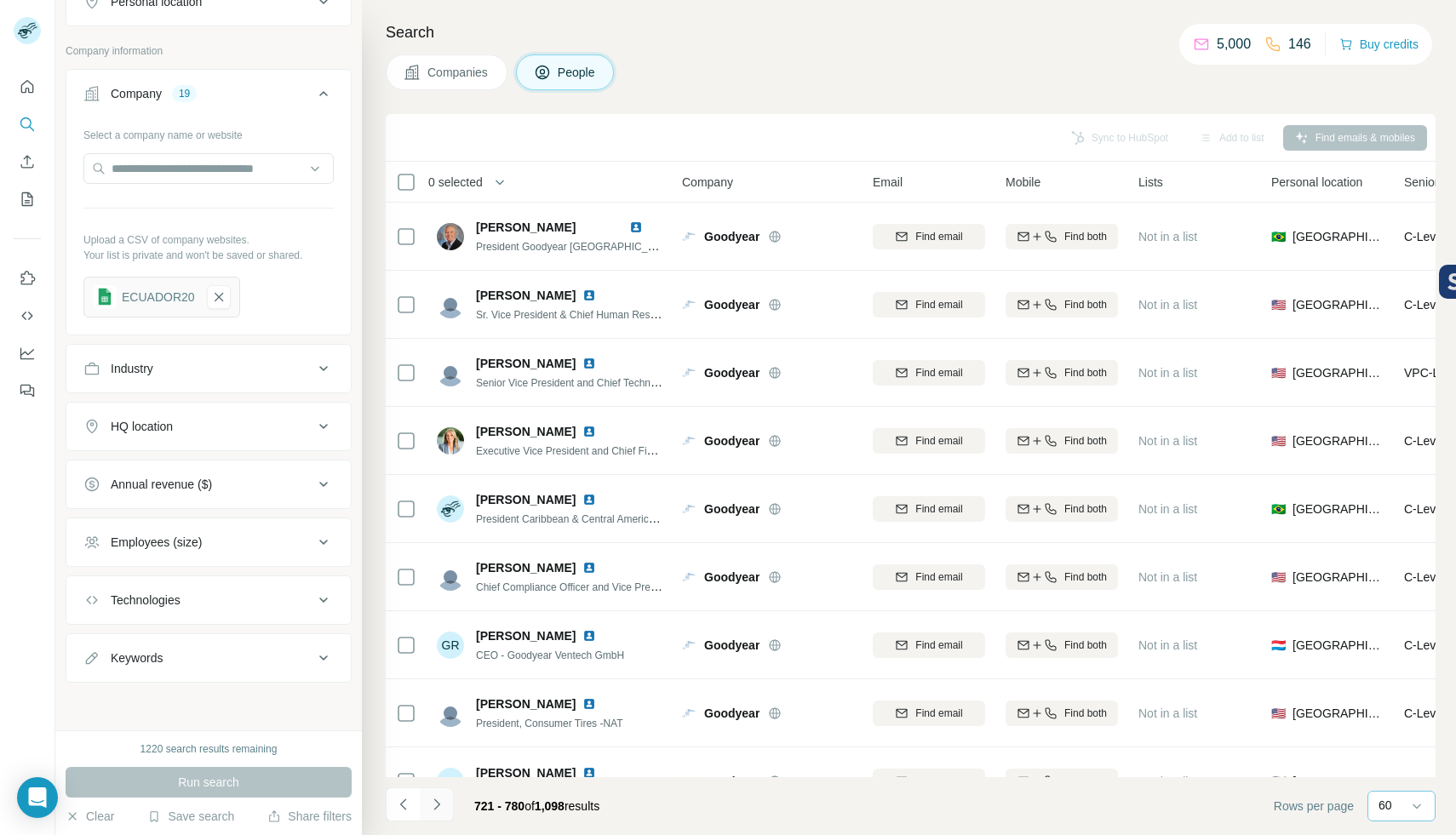
click at [449, 806] on button "Navigate to next page" at bounding box center [436, 804] width 34 height 34
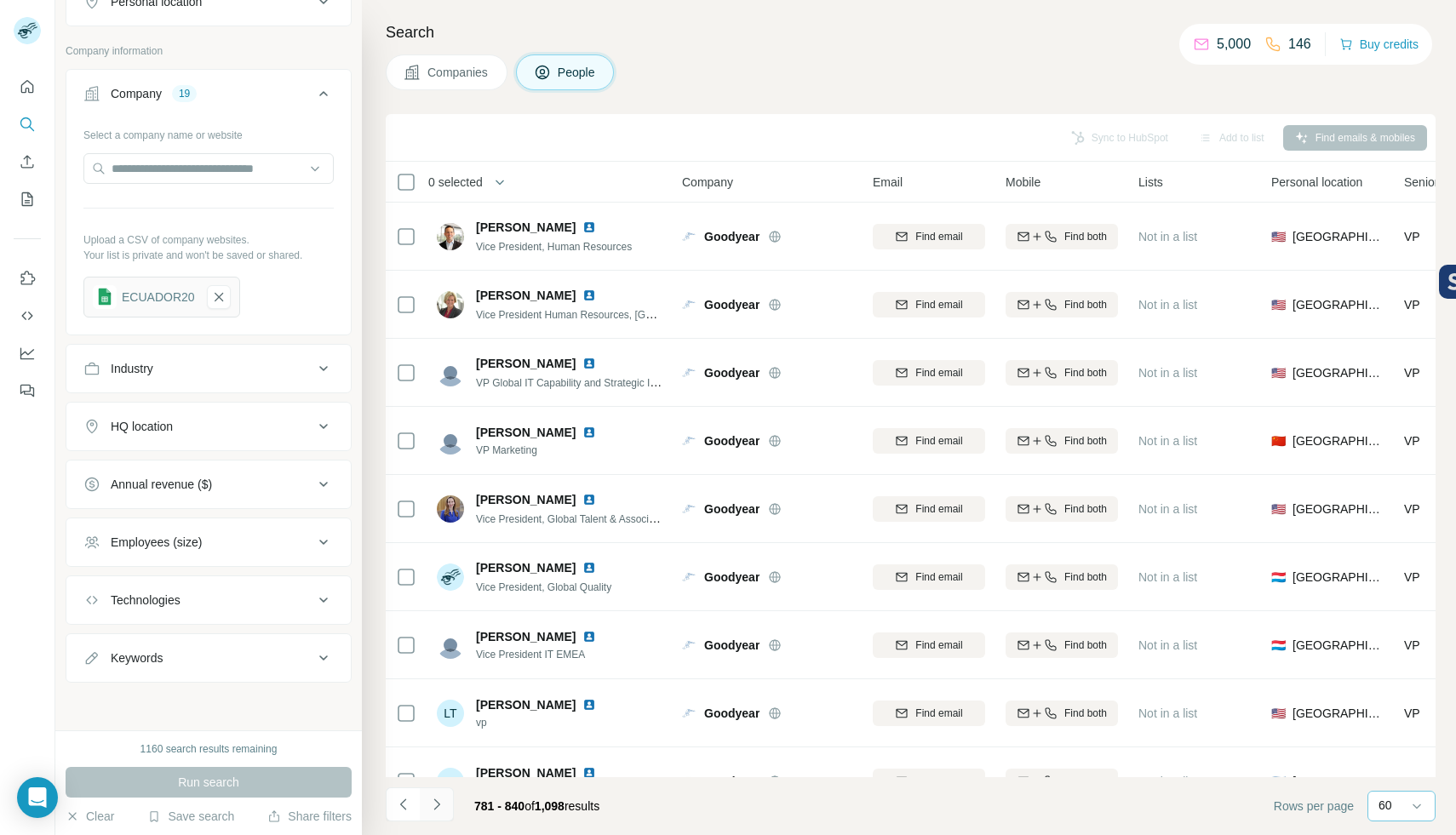
click at [440, 805] on icon "Navigate to next page" at bounding box center [436, 804] width 17 height 17
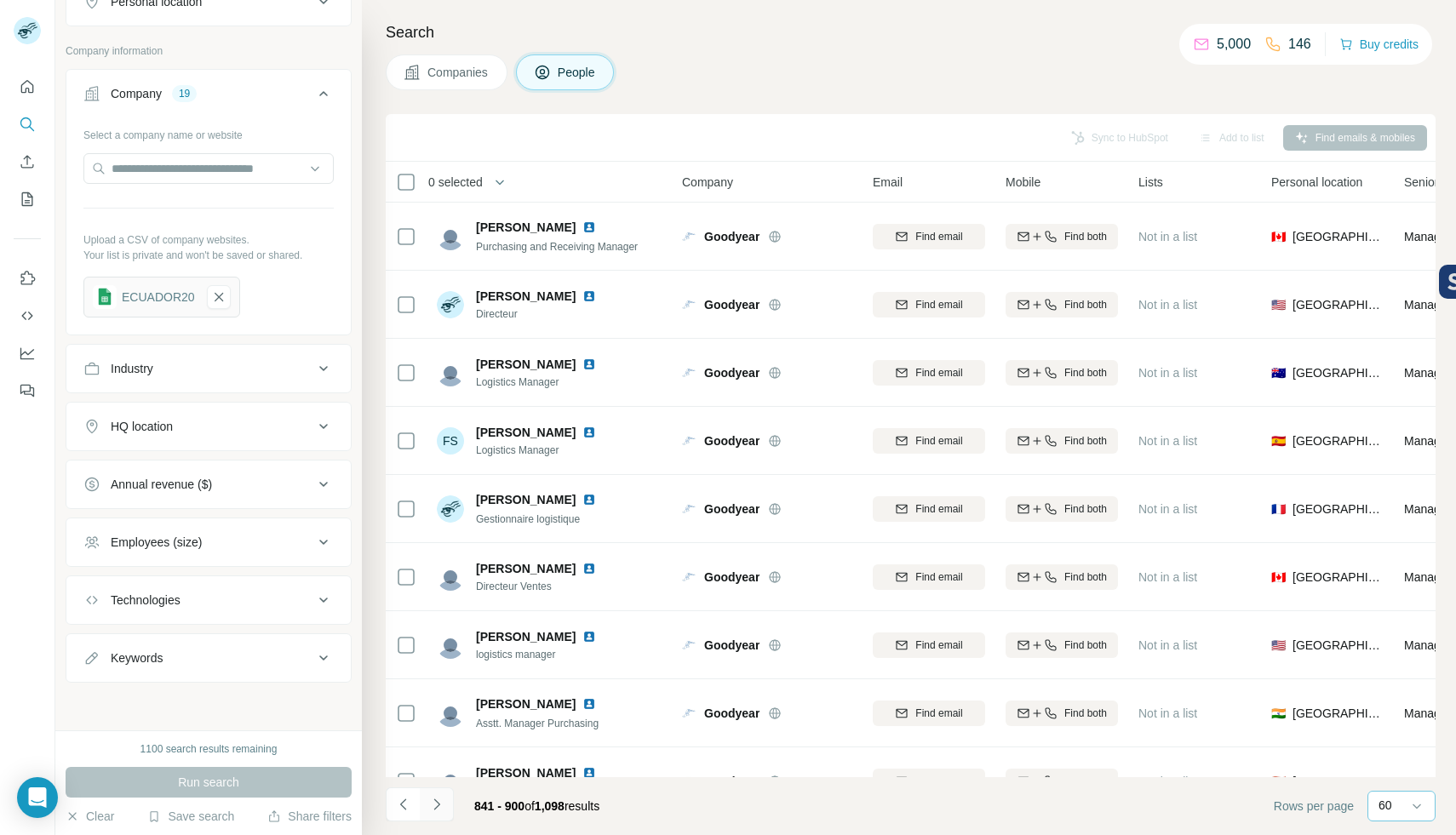
click at [440, 805] on icon "Navigate to next page" at bounding box center [436, 804] width 17 height 17
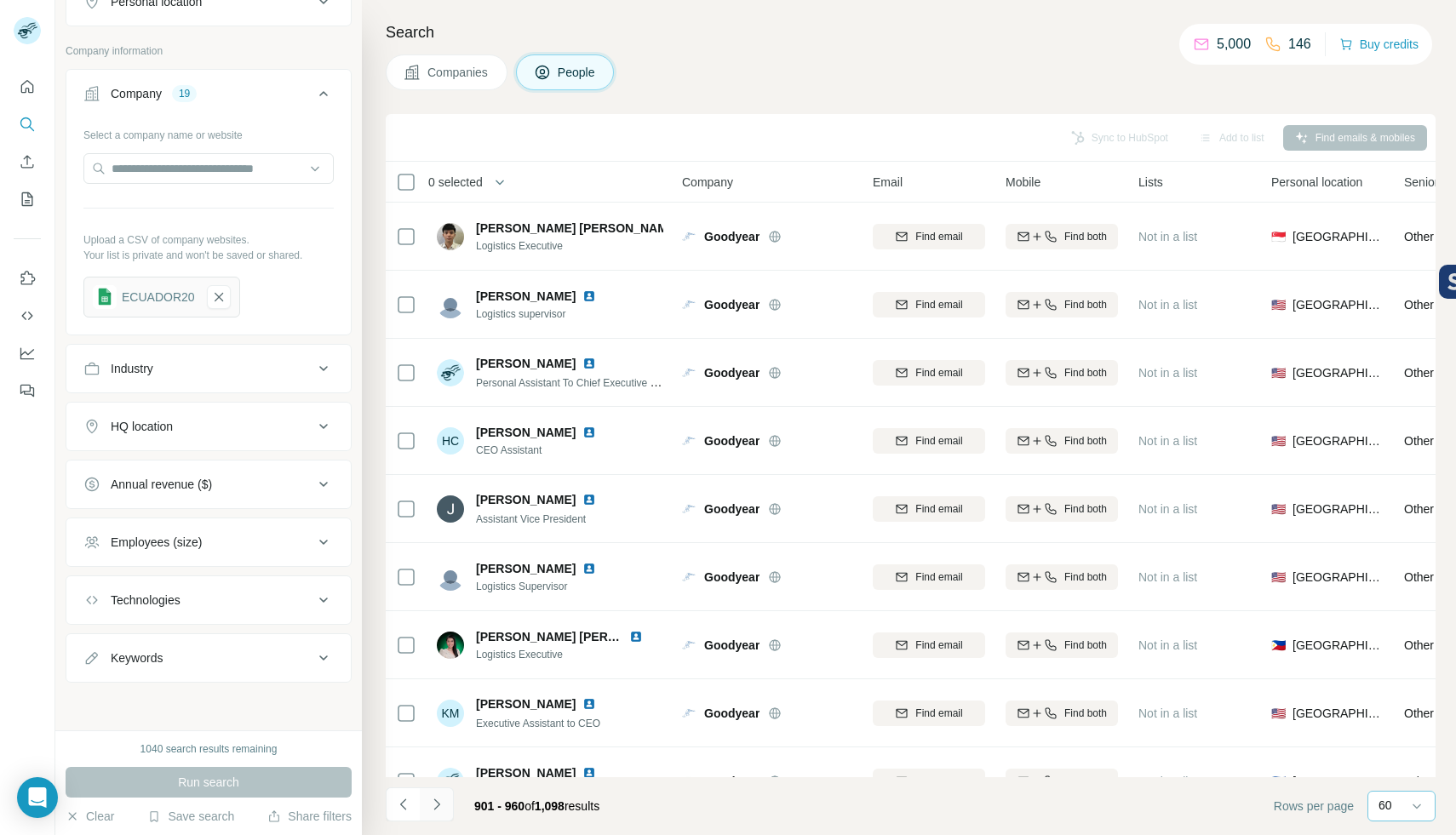
click at [440, 805] on icon "Navigate to next page" at bounding box center [436, 804] width 17 height 17
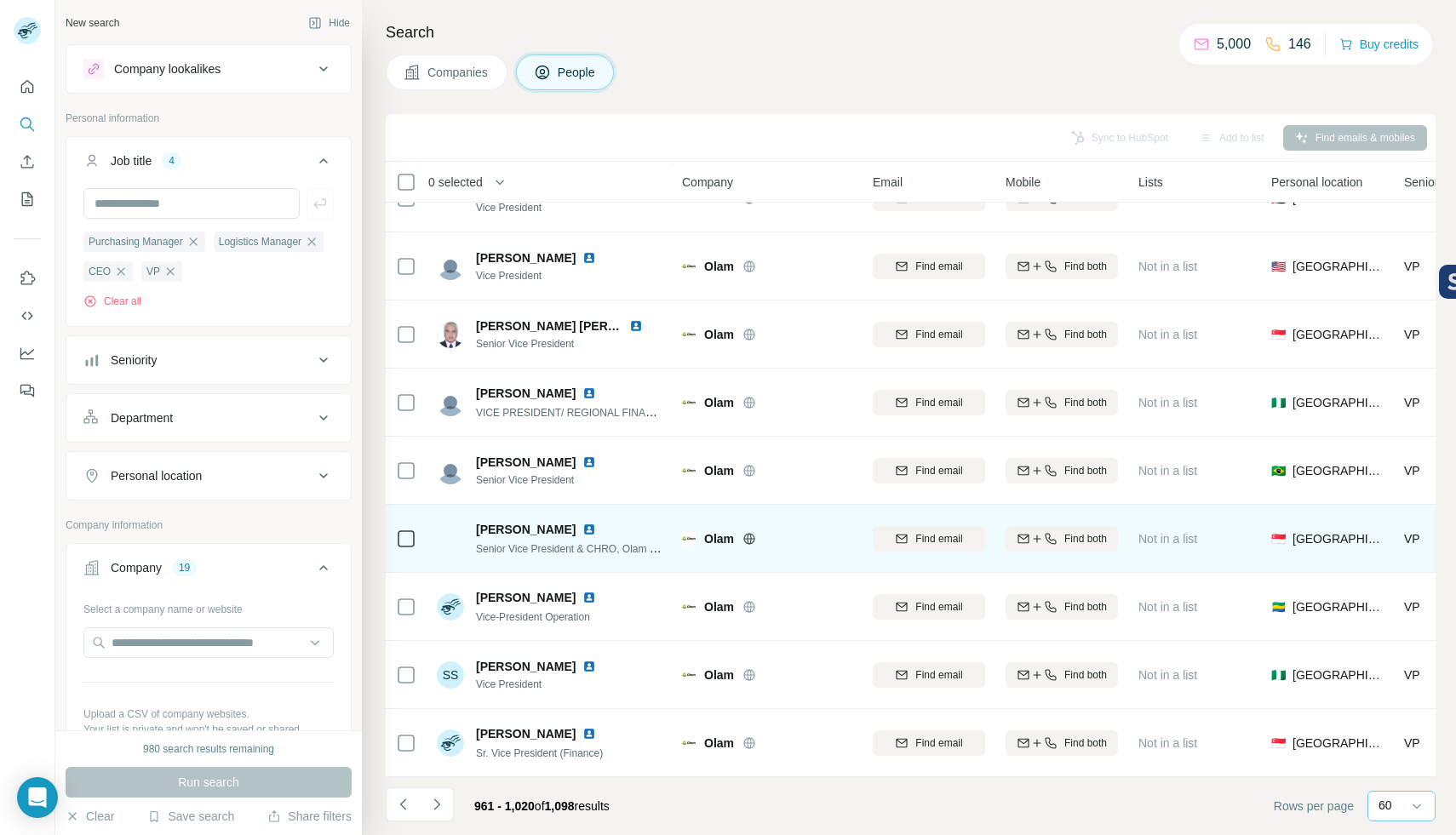
scroll to position [3521, 0]
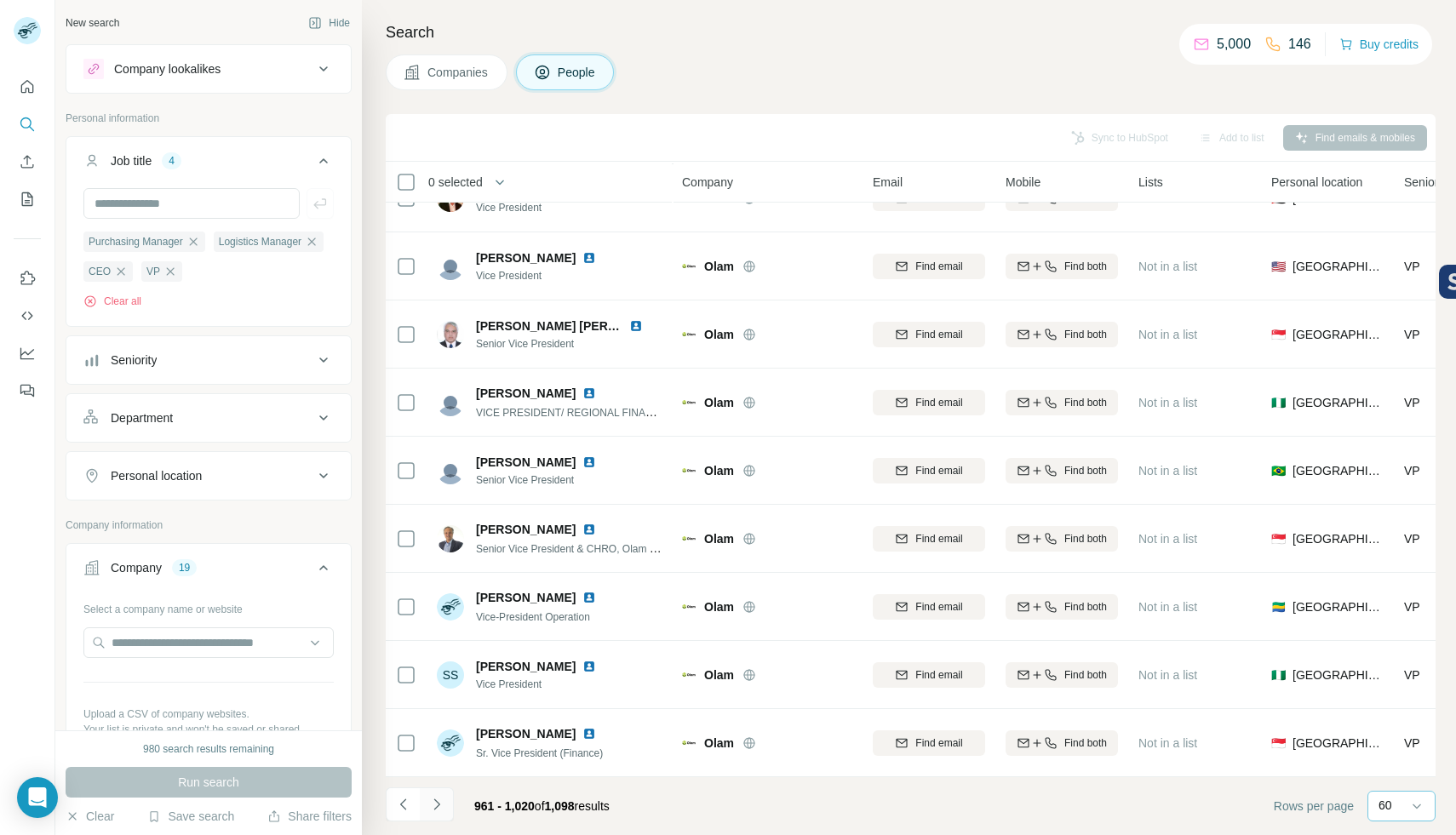
click at [448, 808] on button "Navigate to next page" at bounding box center [436, 804] width 34 height 34
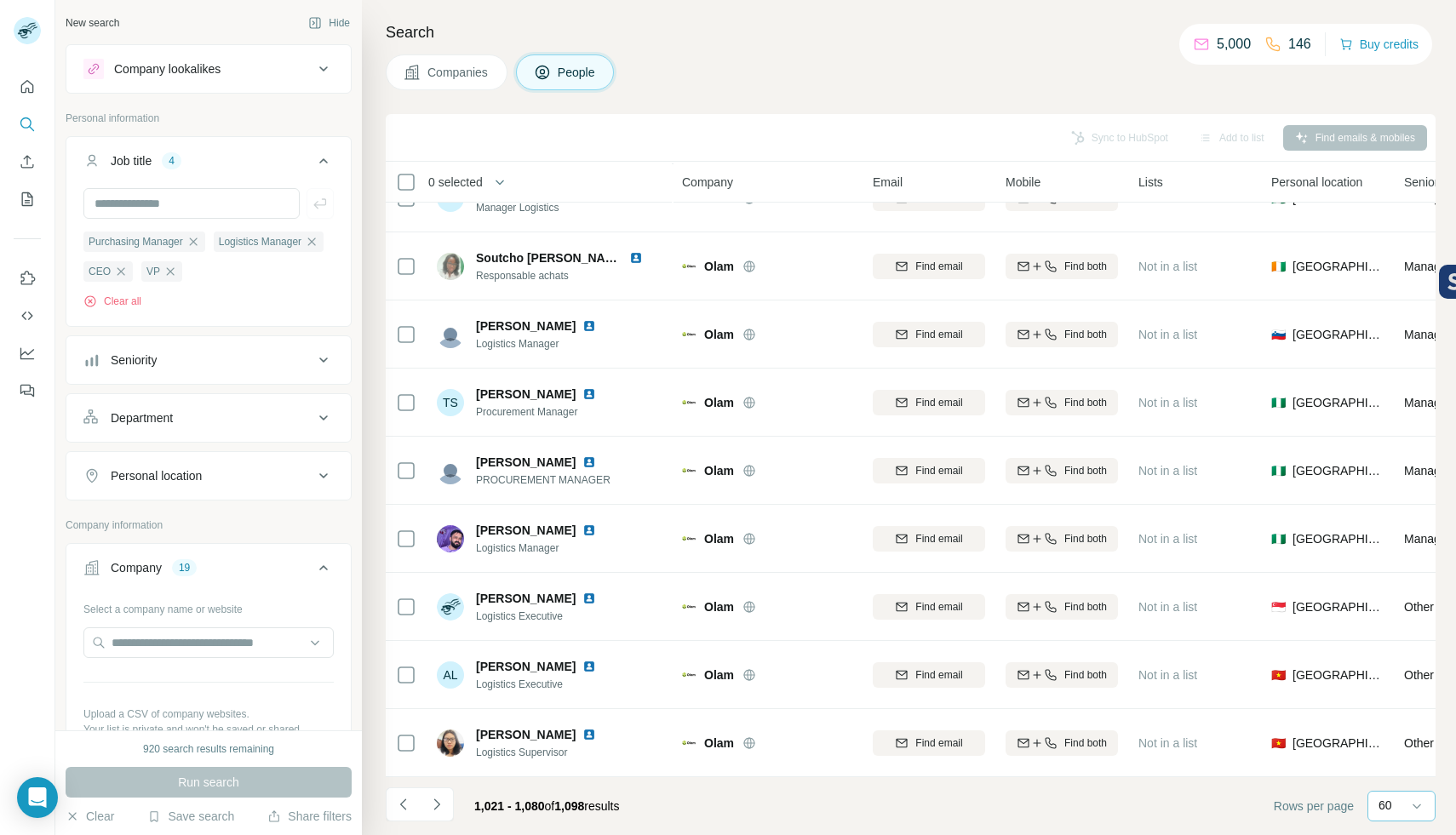
click at [444, 69] on span "Companies" at bounding box center [458, 72] width 62 height 17
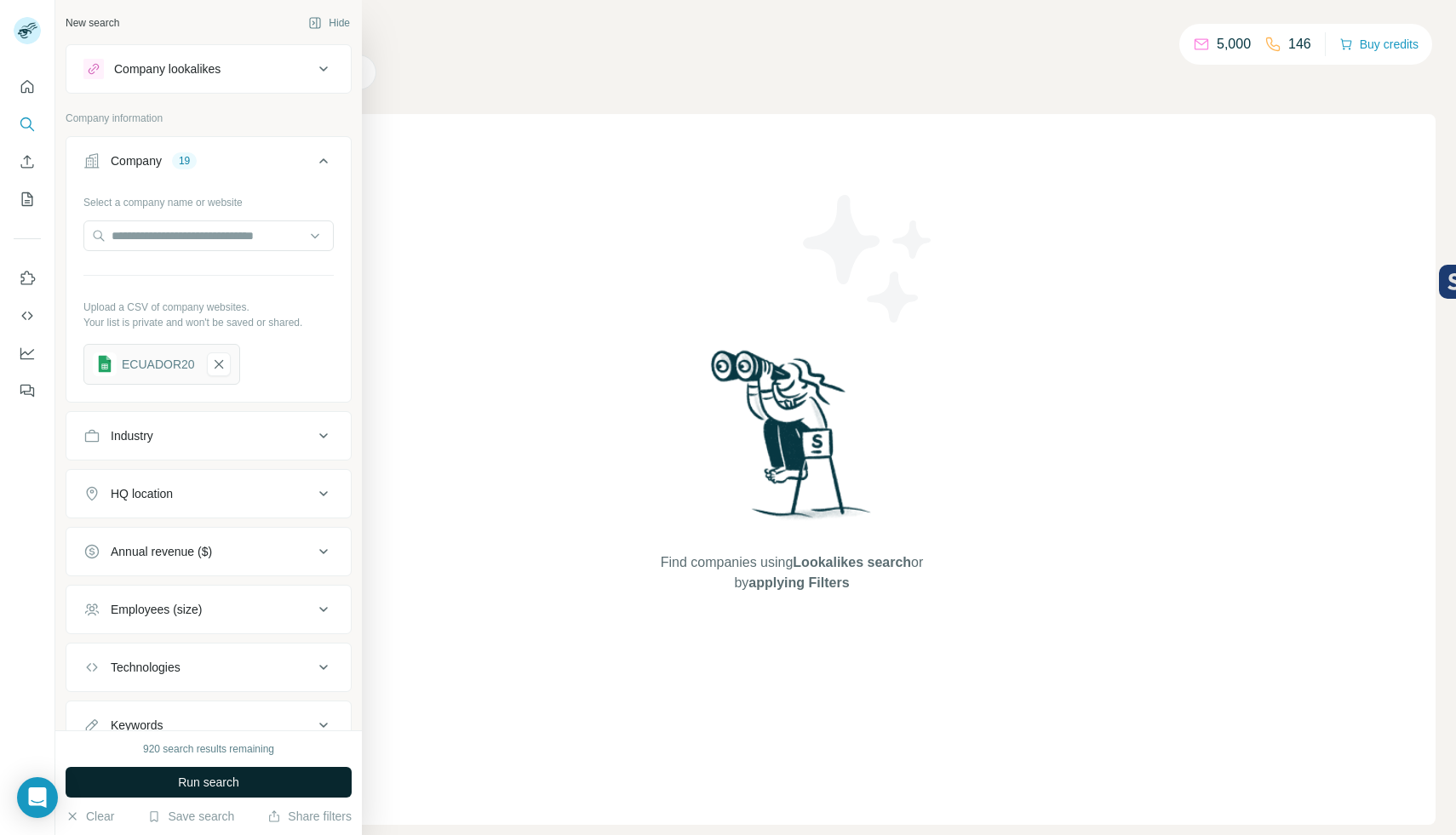
click at [211, 776] on span "Run search" at bounding box center [208, 782] width 61 height 17
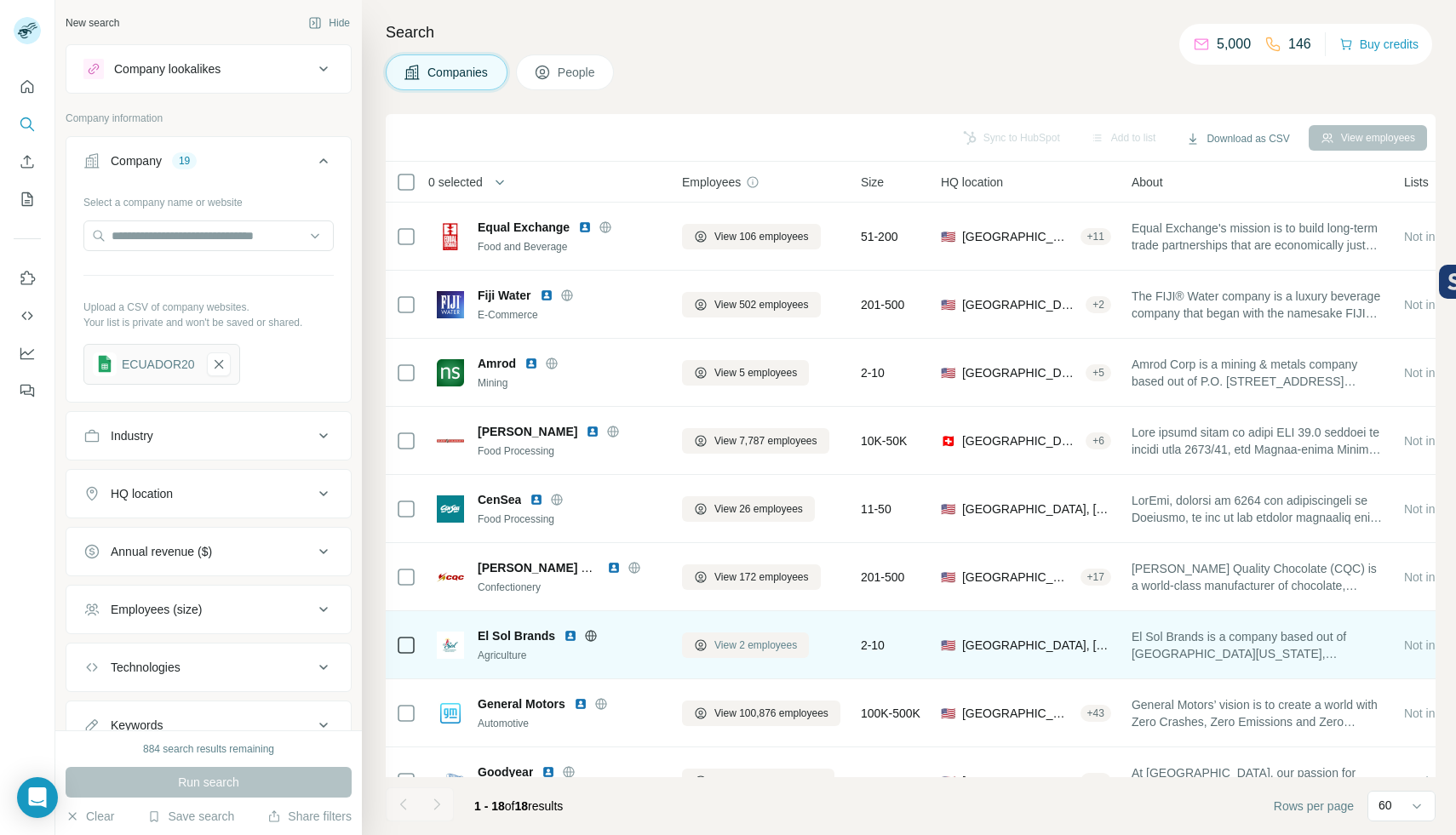
click at [767, 650] on span "View 2 employees" at bounding box center [755, 644] width 82 height 15
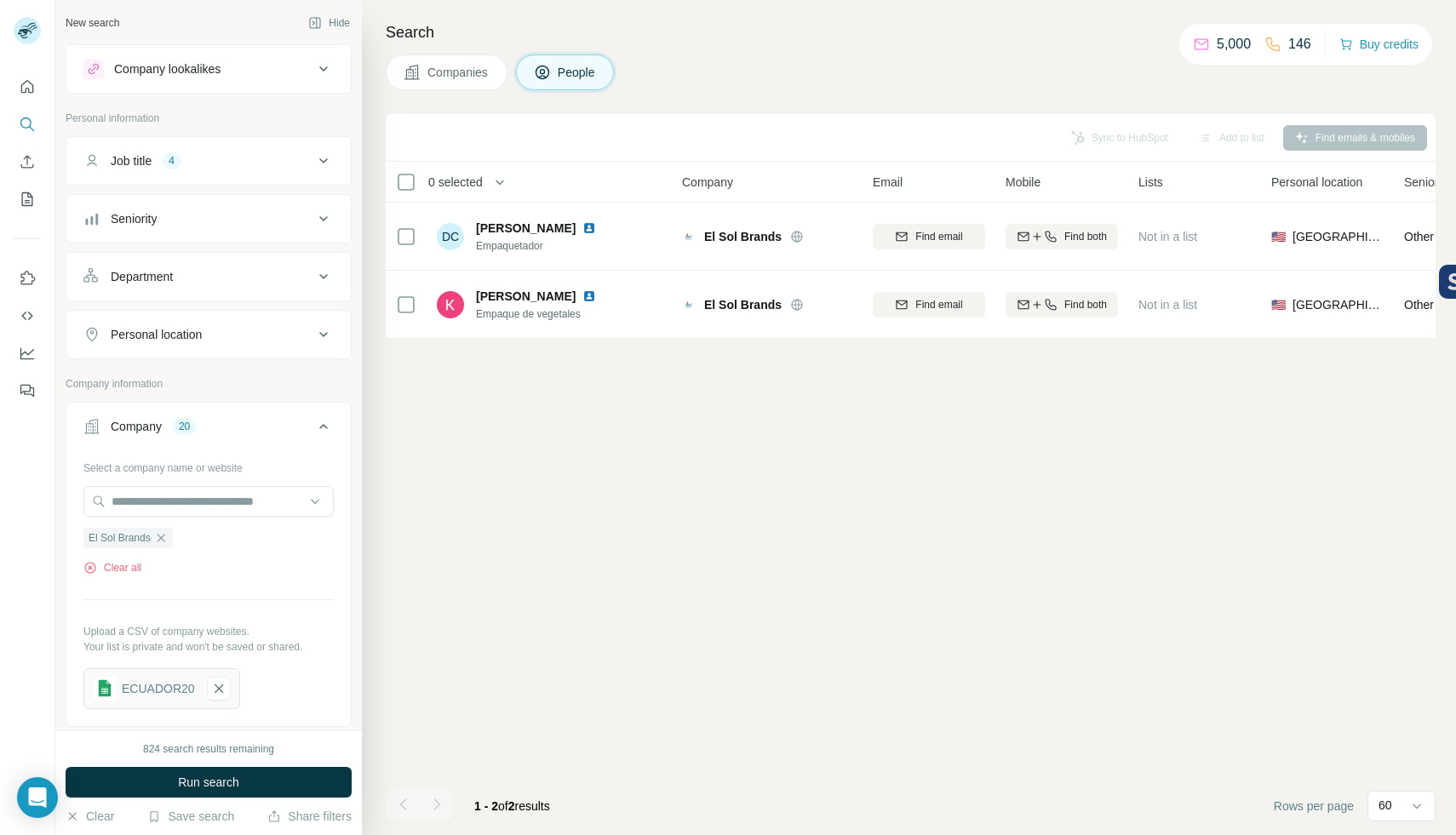
click at [452, 75] on span "Companies" at bounding box center [458, 72] width 62 height 17
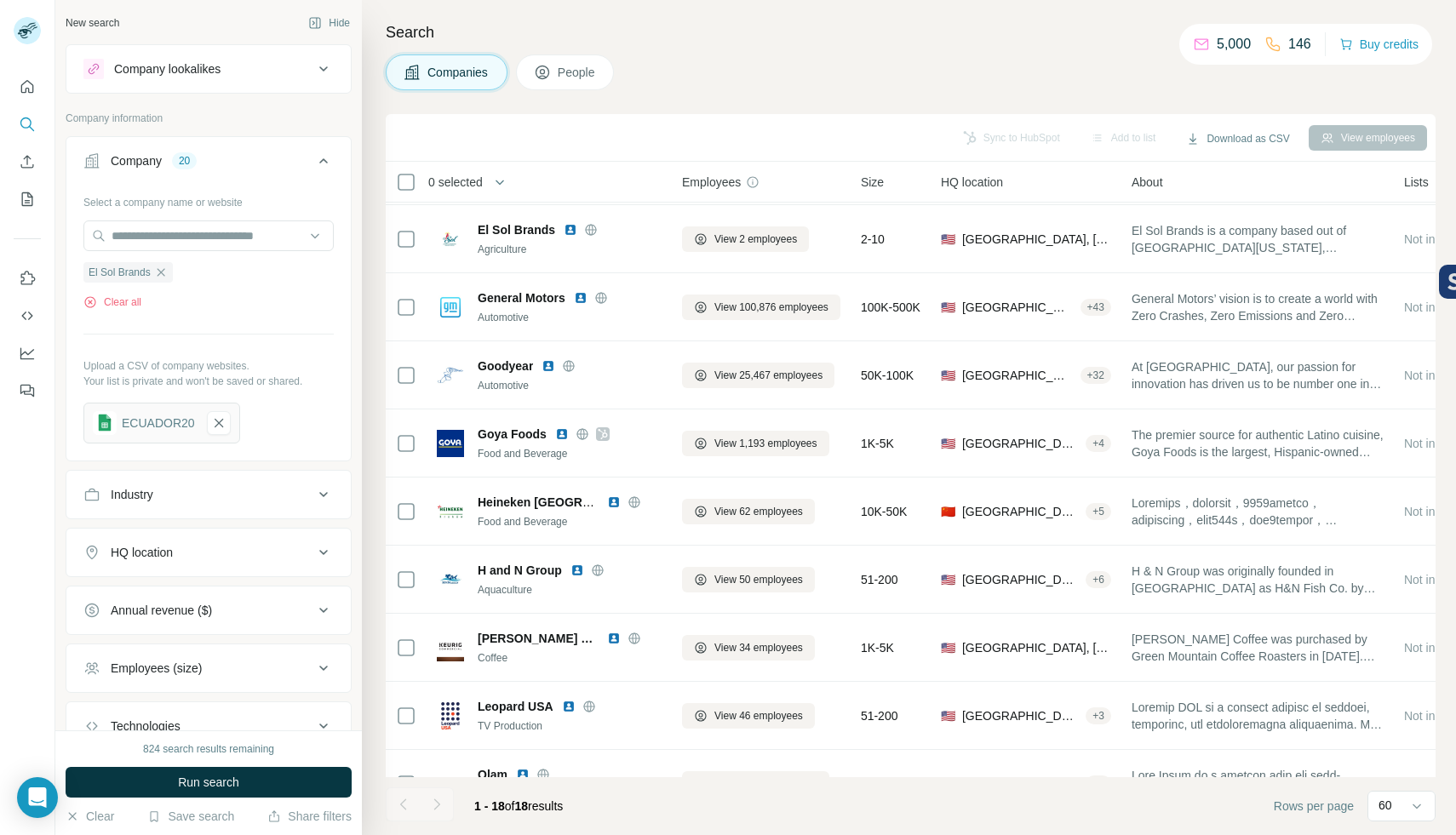
scroll to position [660, 0]
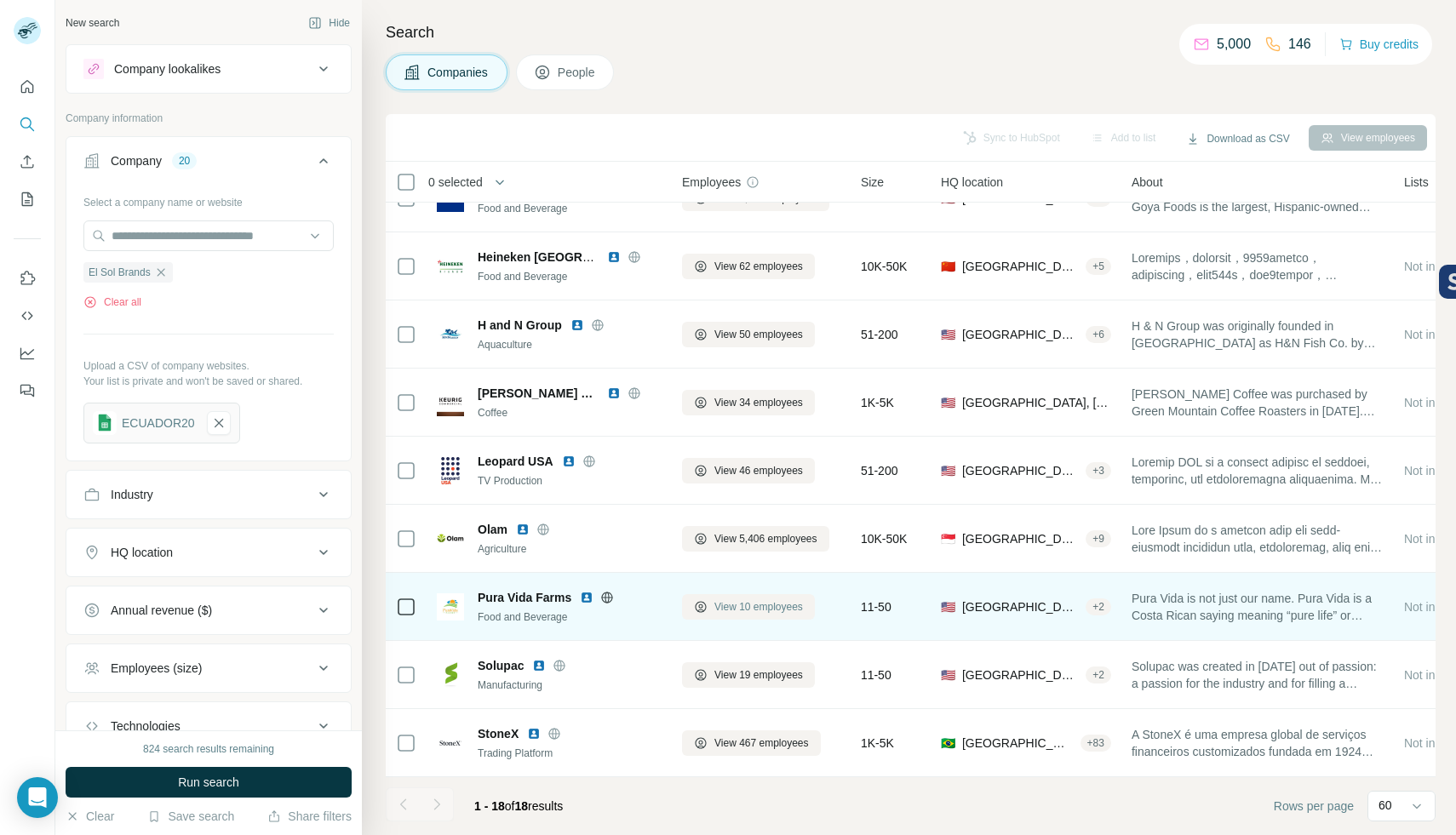
click at [753, 603] on span "View 10 employees" at bounding box center [759, 606] width 89 height 15
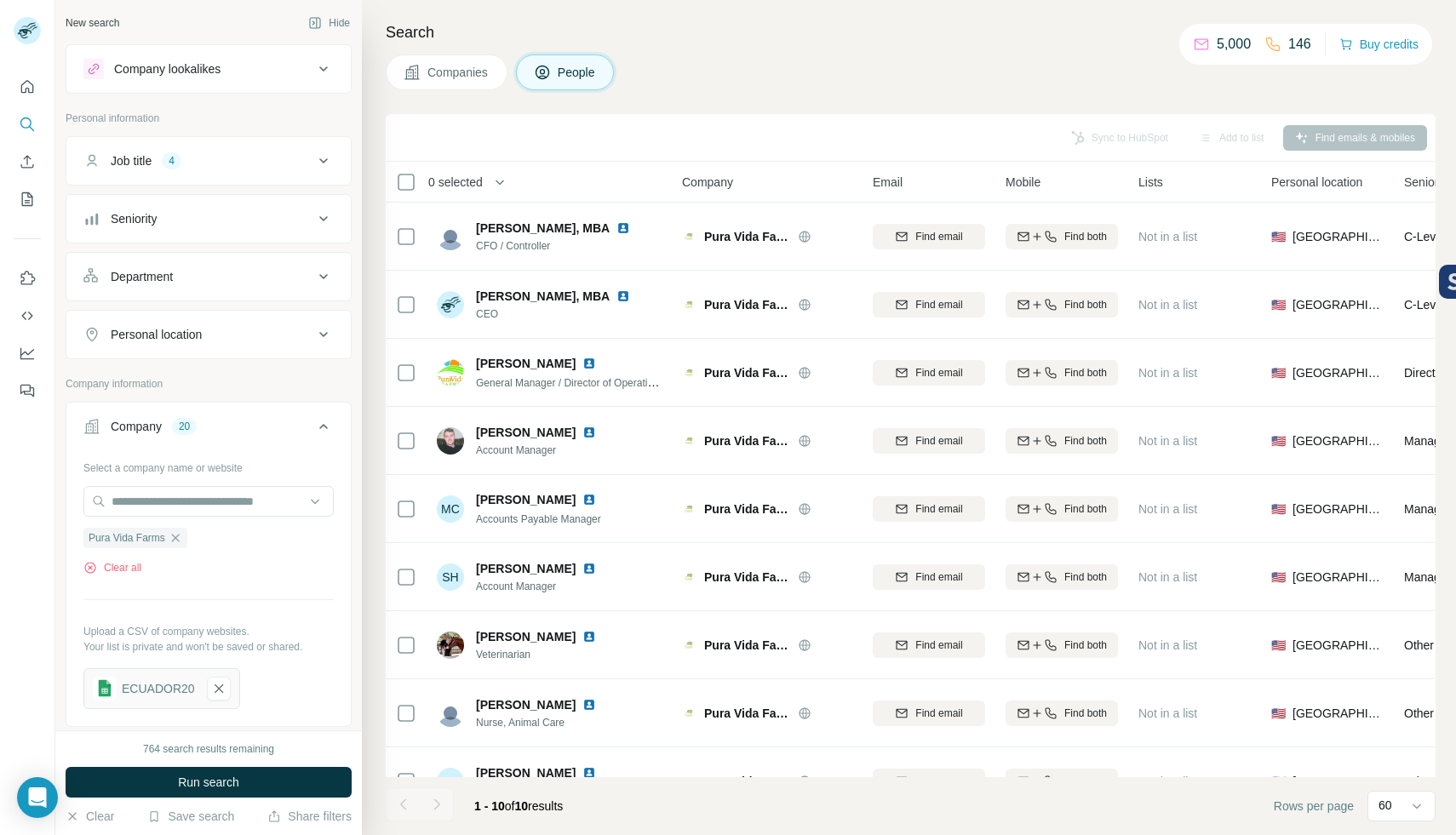
click at [462, 71] on span "Companies" at bounding box center [458, 72] width 62 height 17
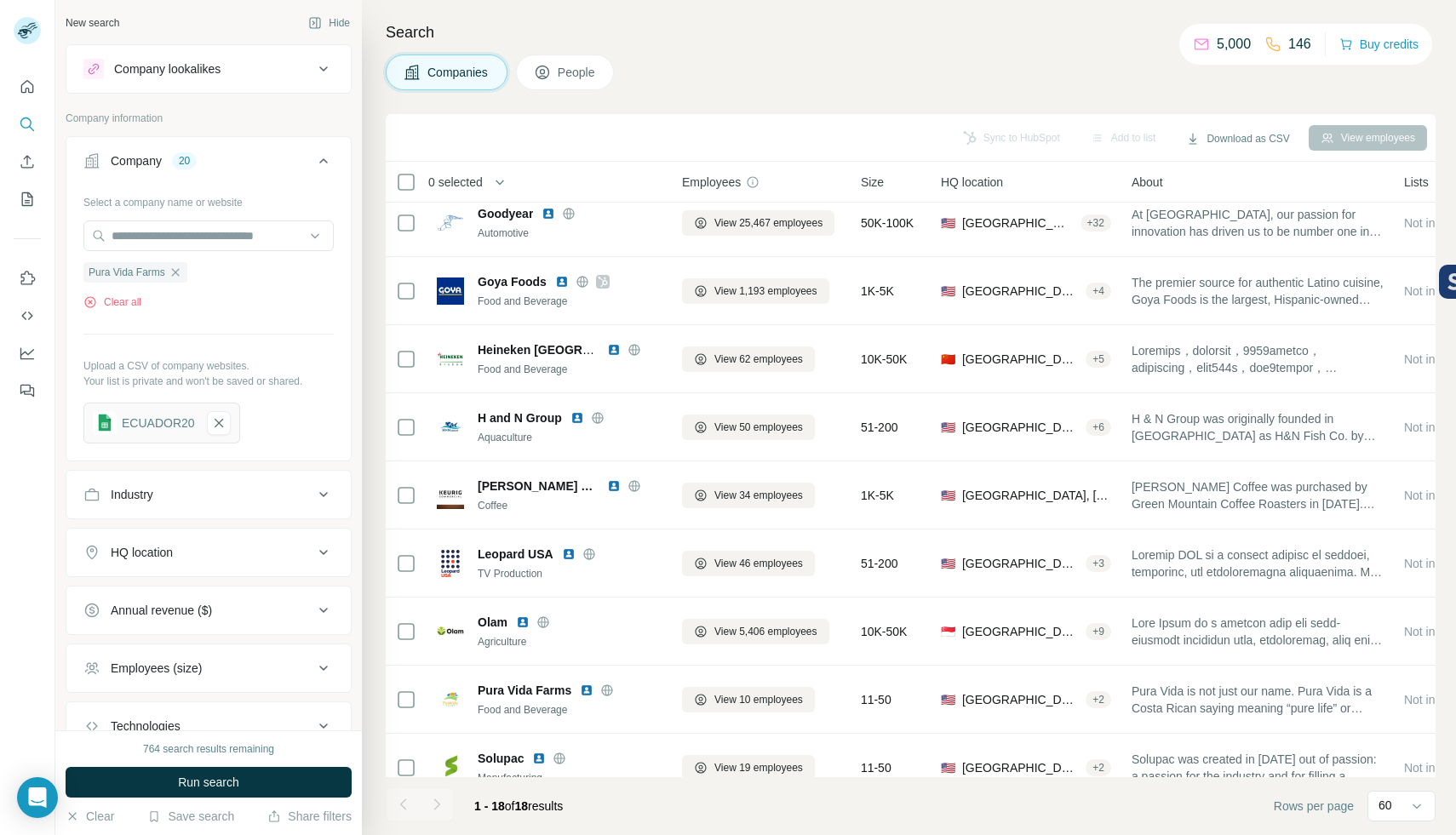
scroll to position [660, 0]
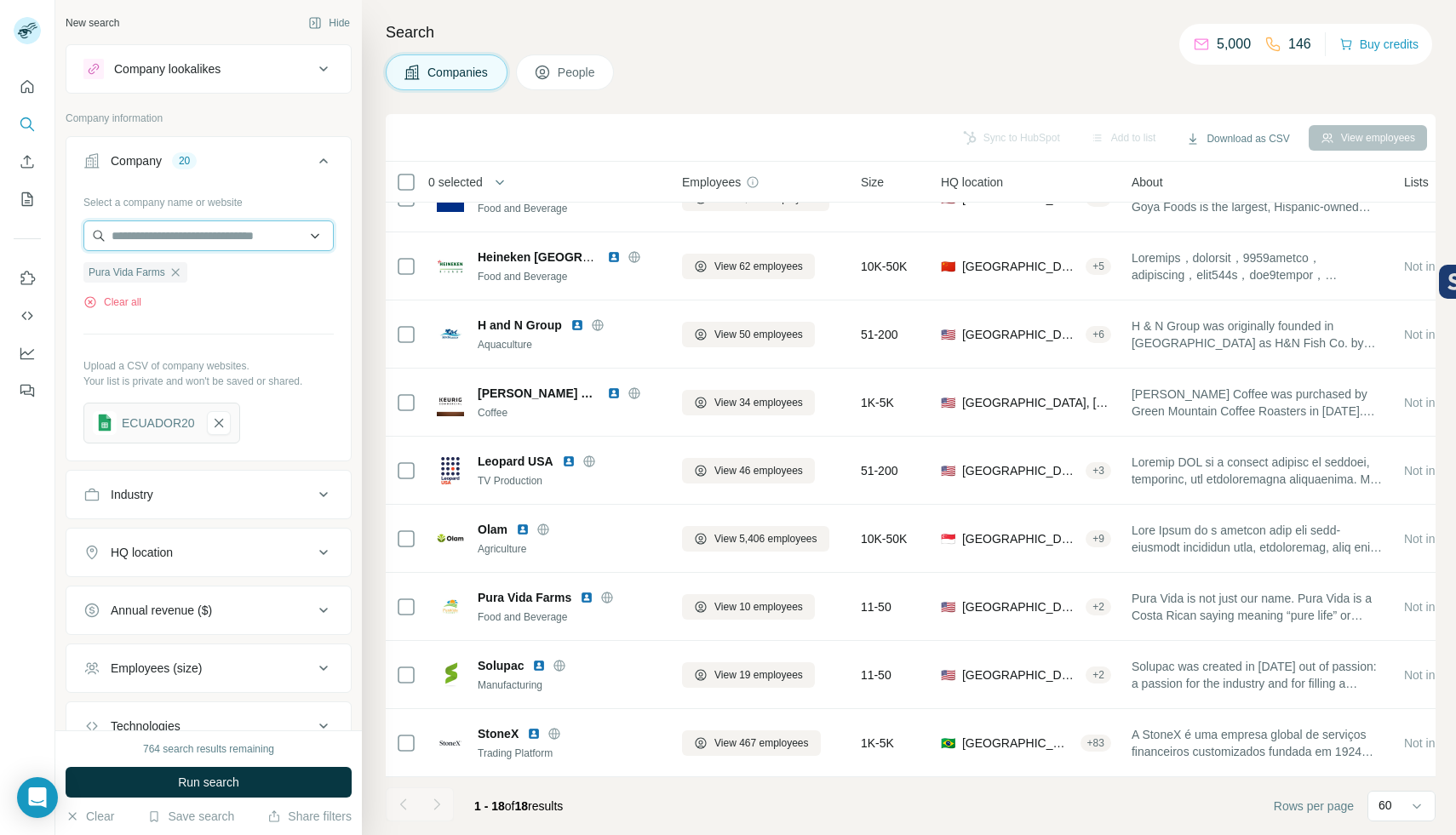
click at [247, 238] on input "text" at bounding box center [208, 236] width 250 height 31
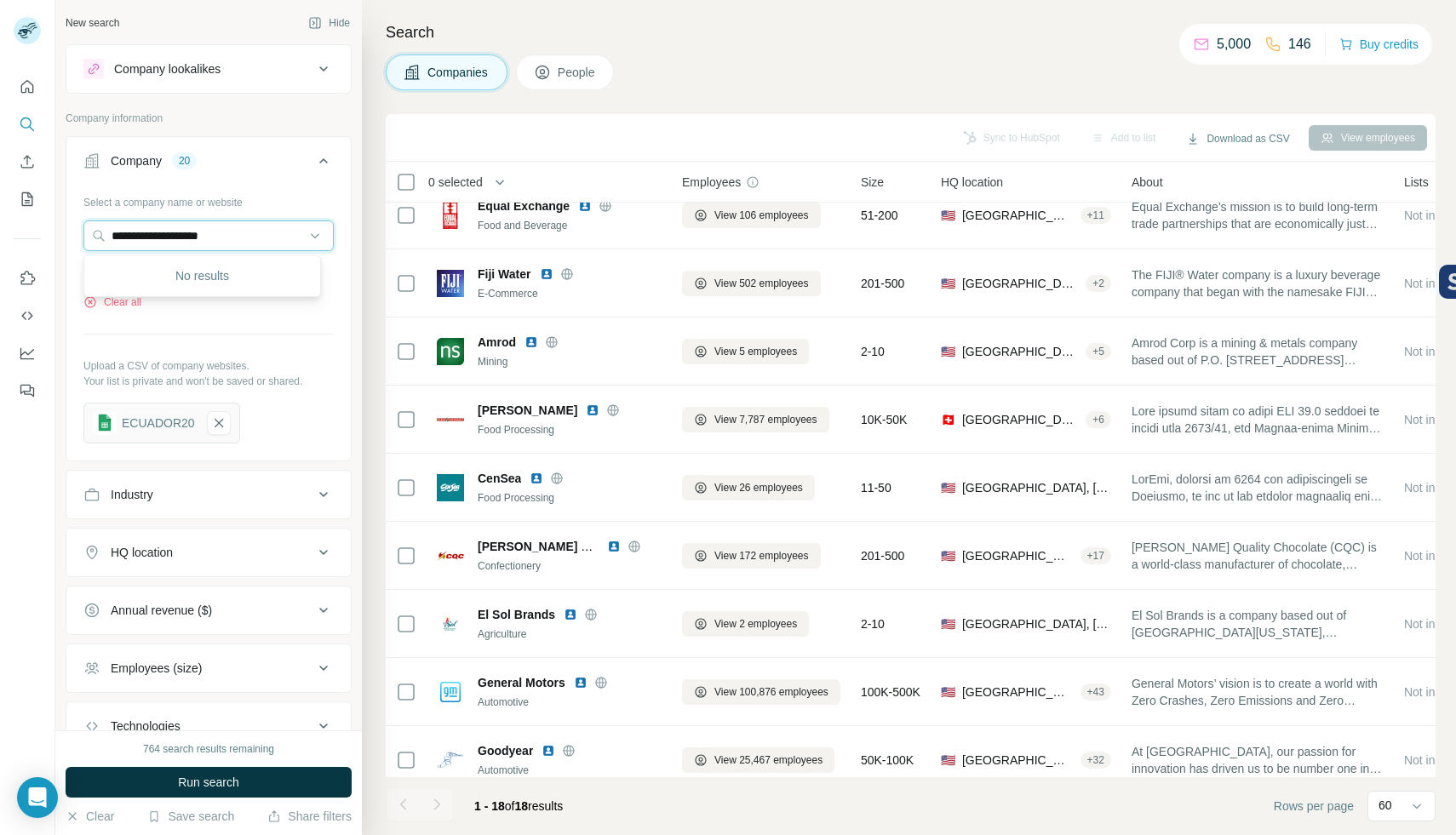
scroll to position [0, 0]
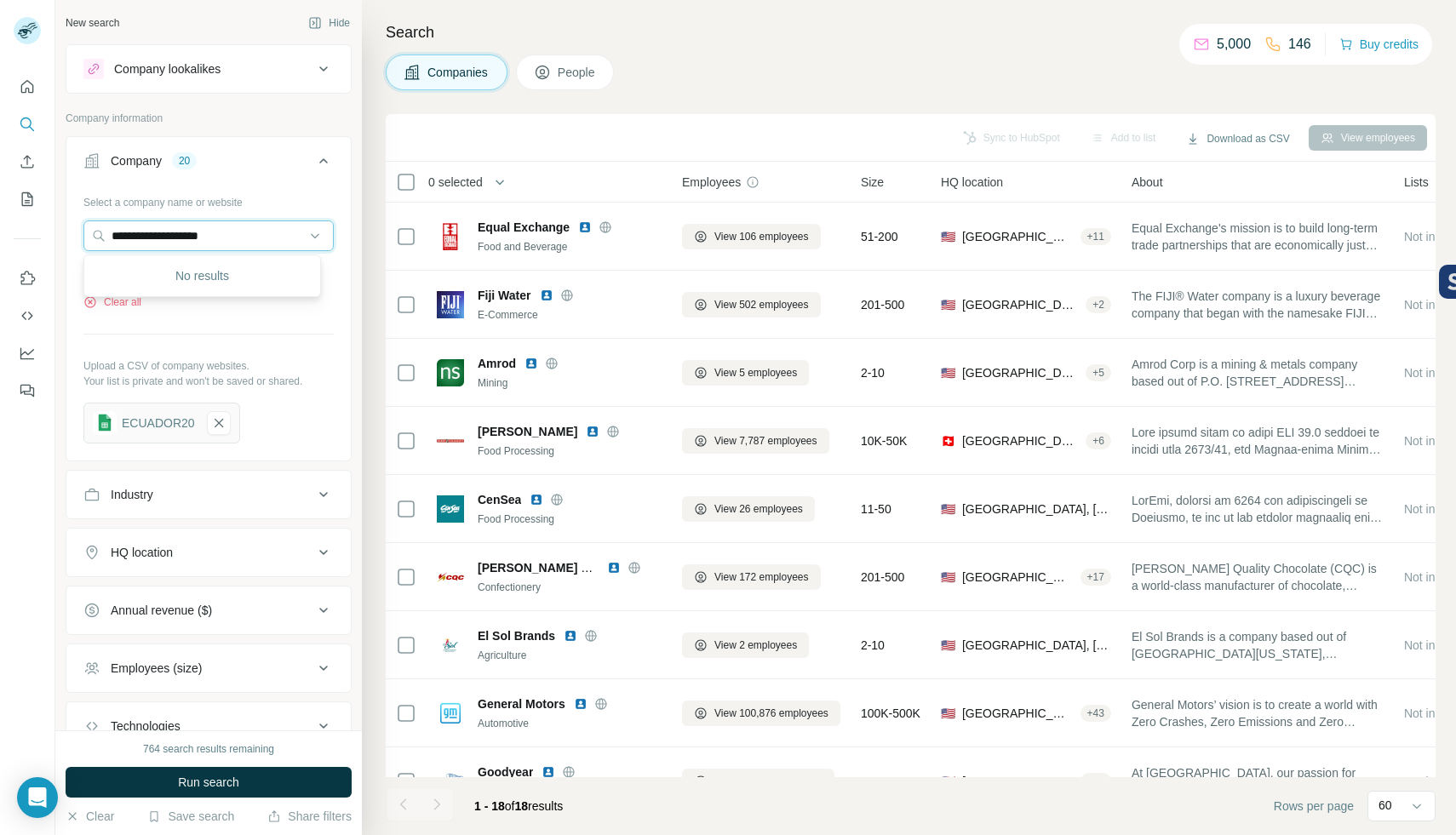
type input "**********"
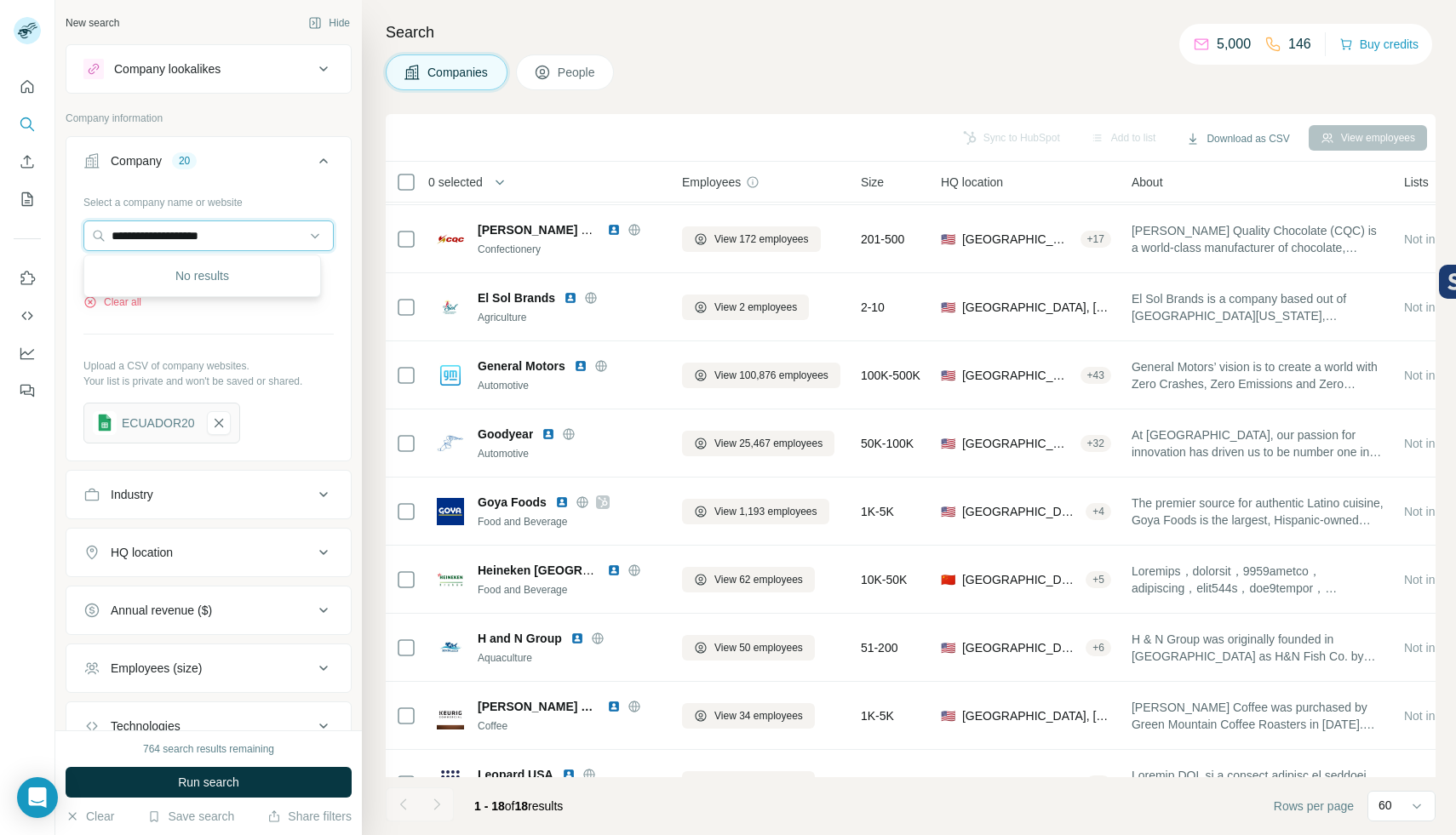
scroll to position [660, 0]
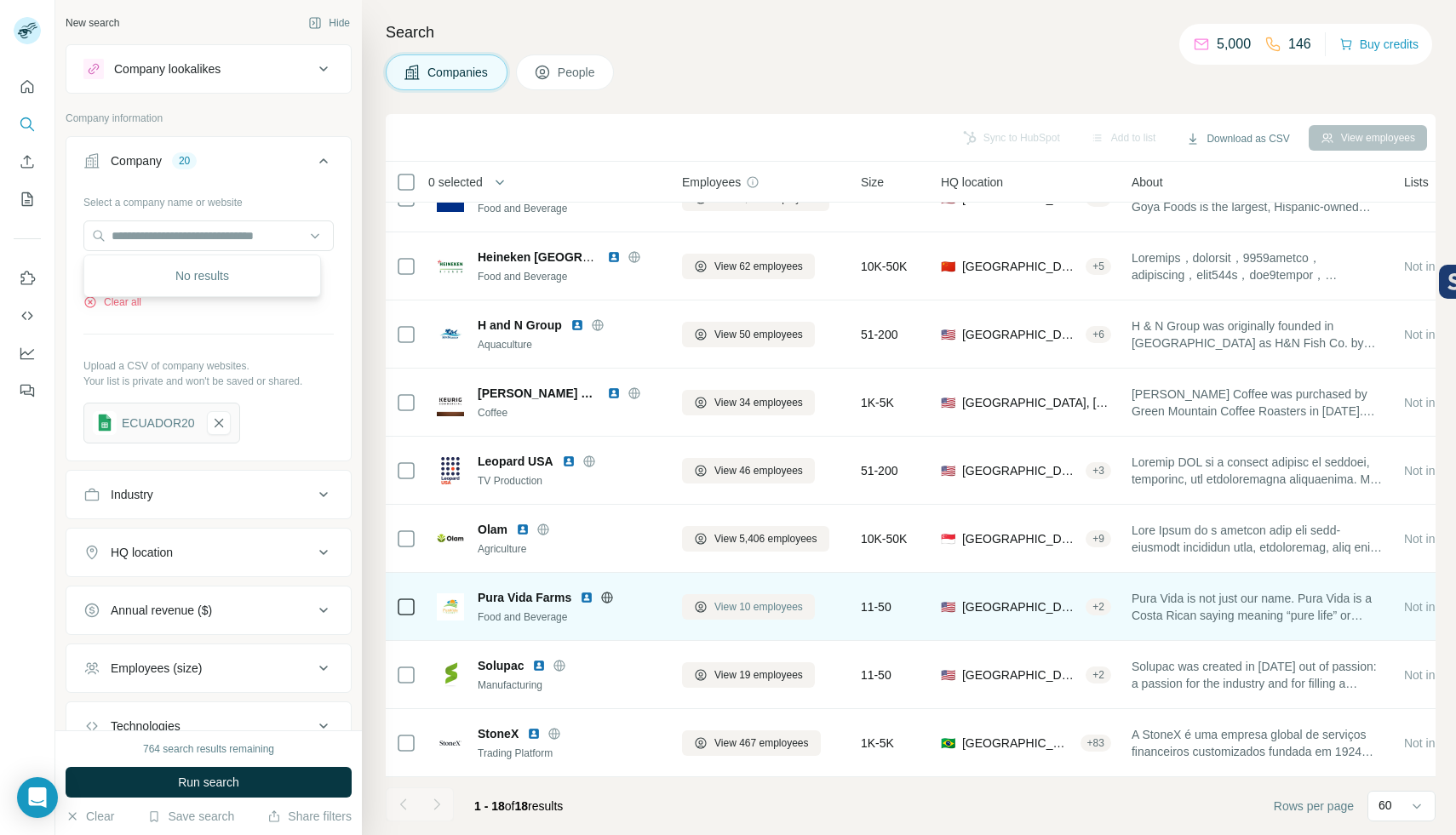
click at [759, 603] on span "View 10 employees" at bounding box center [759, 606] width 89 height 15
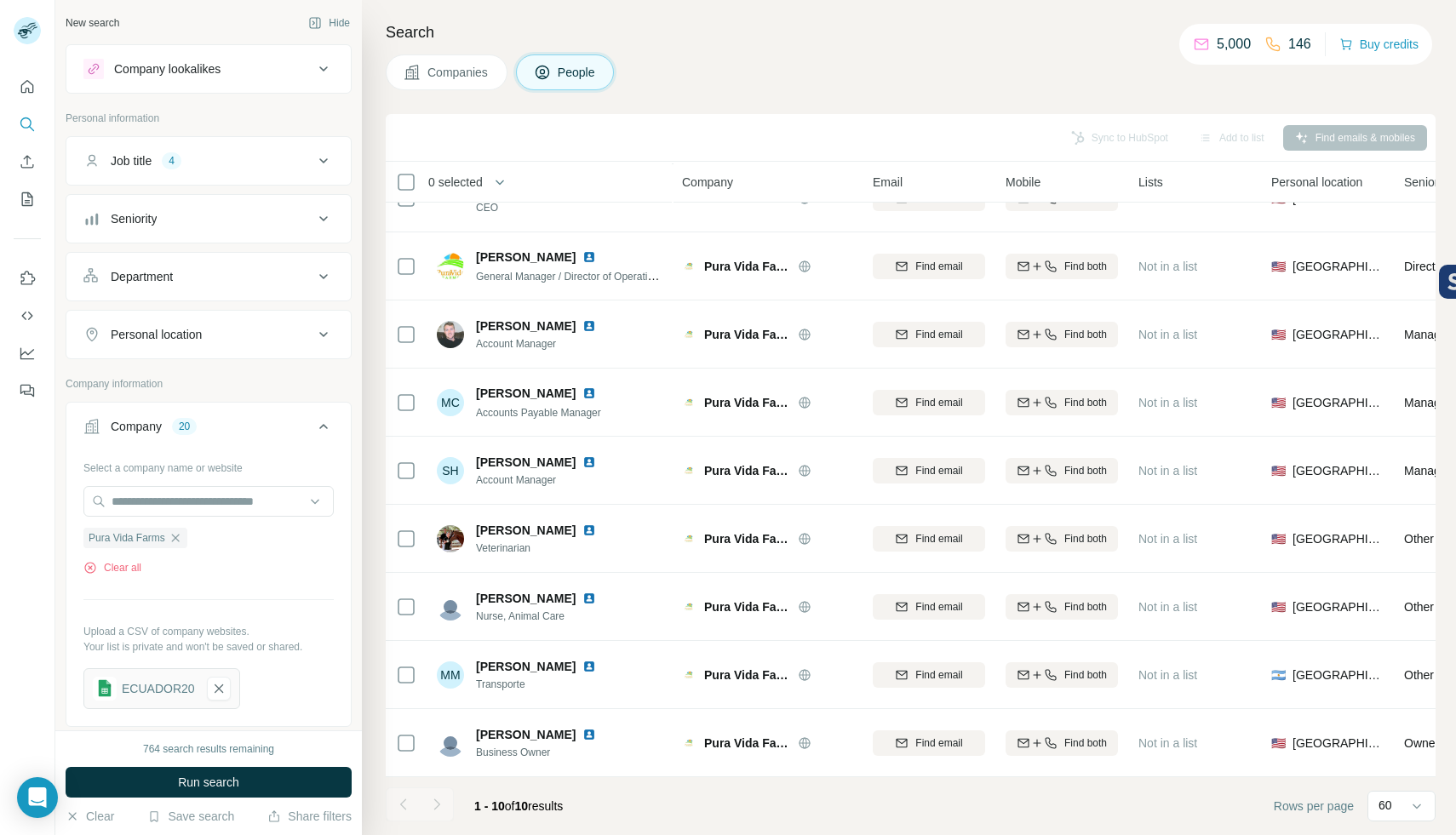
scroll to position [116, 0]
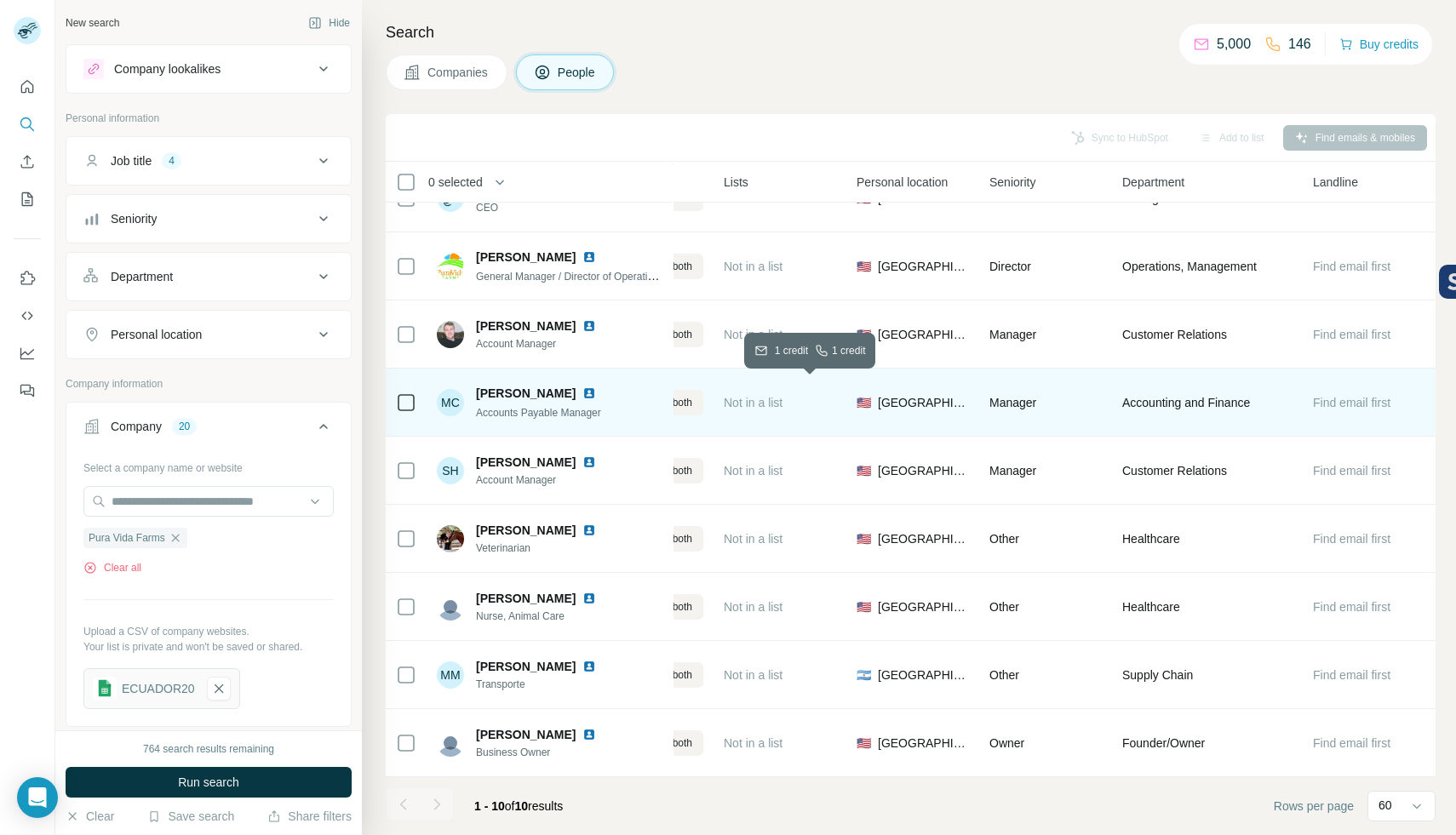
scroll to position [116, 424]
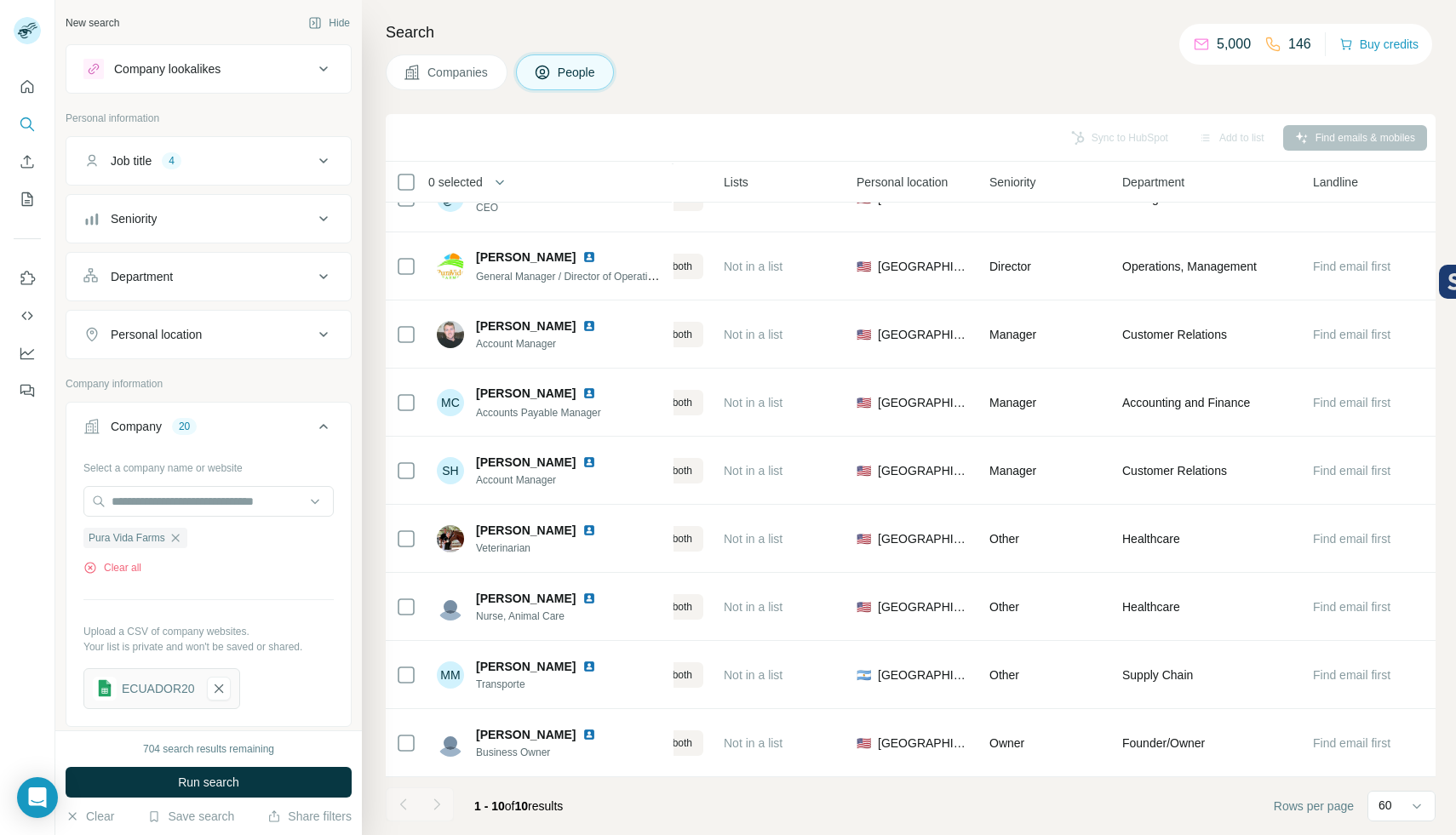
click at [450, 61] on button "Companies" at bounding box center [446, 72] width 121 height 35
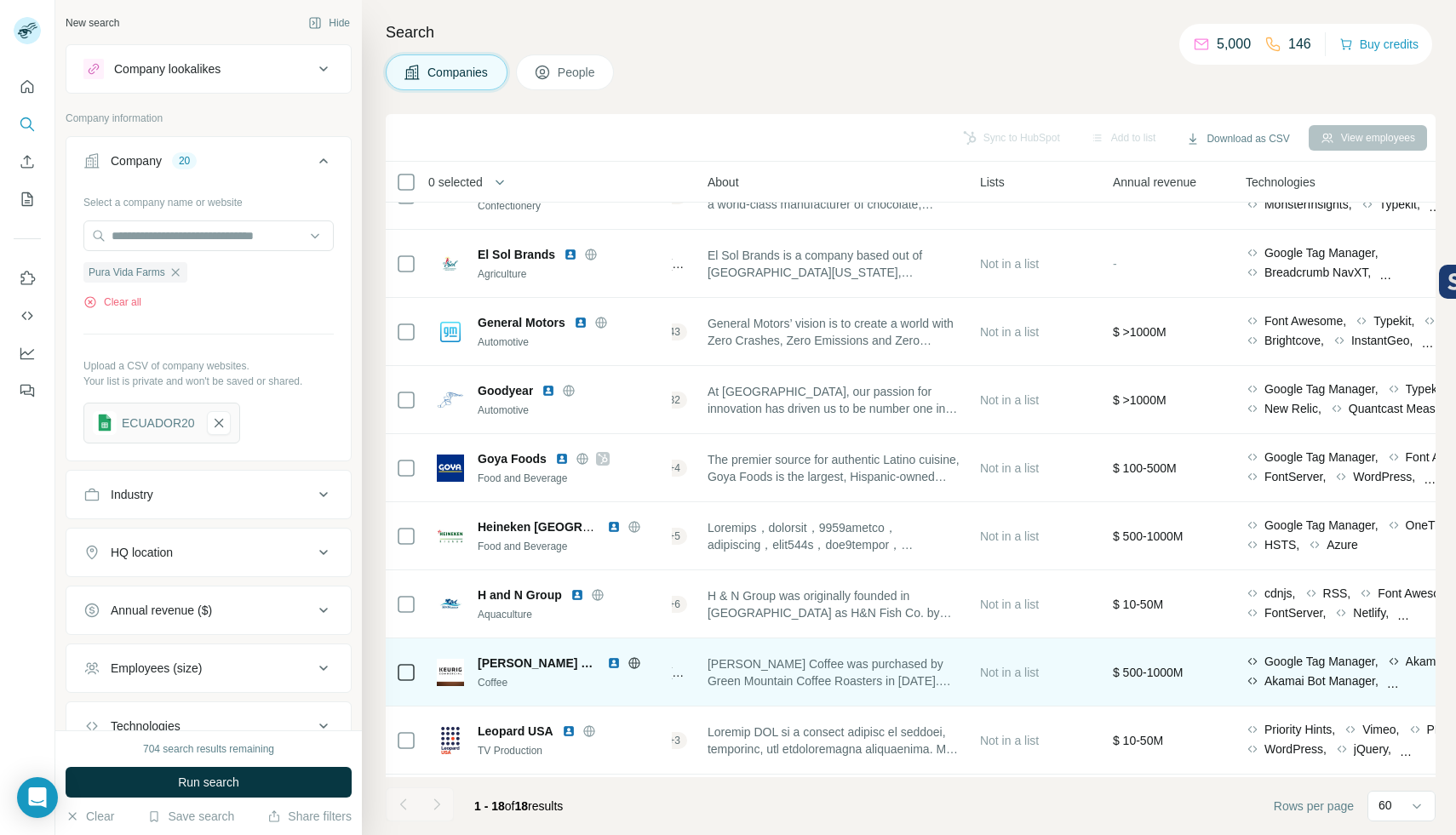
scroll to position [660, 424]
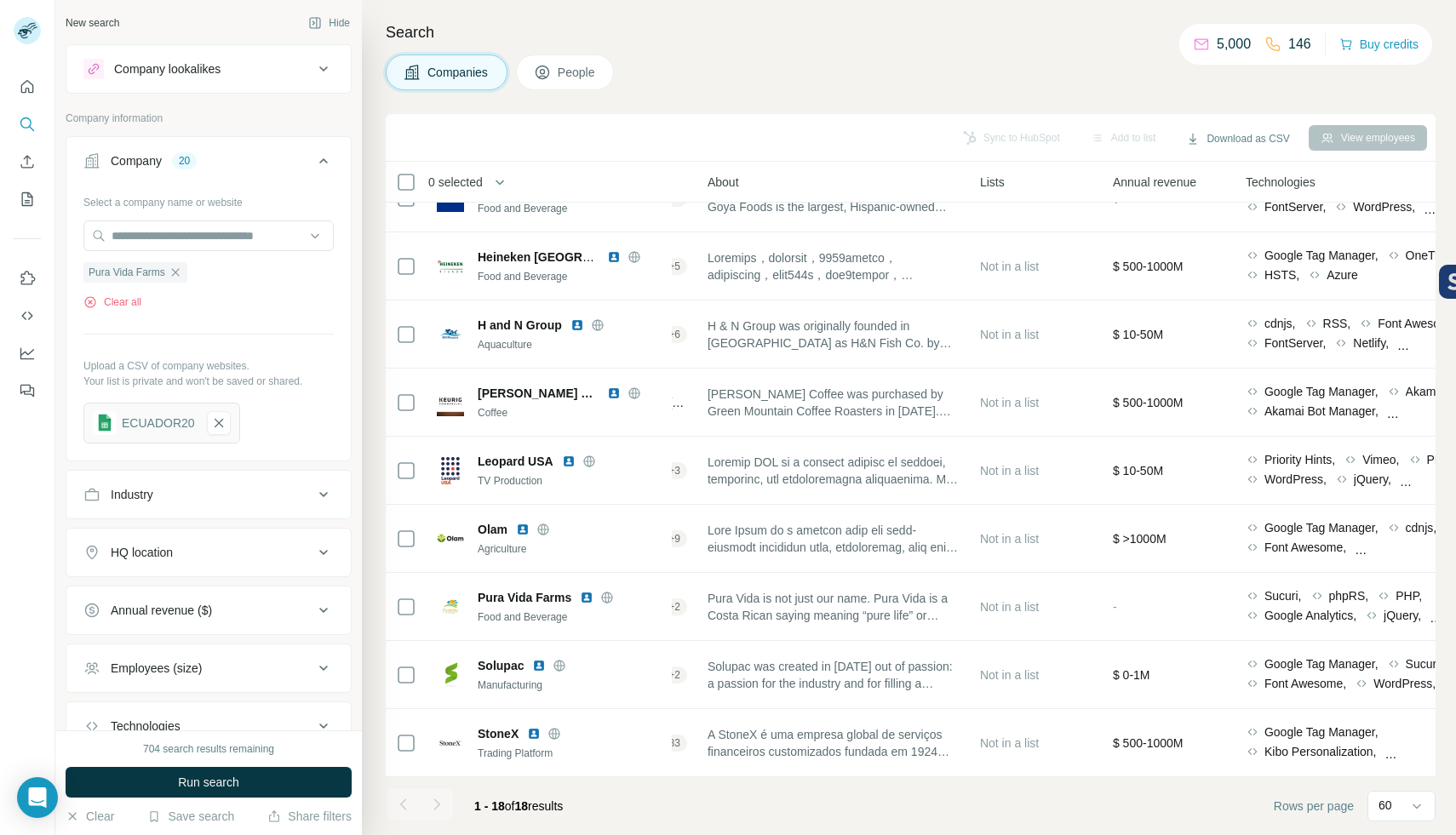
click at [584, 65] on span "People" at bounding box center [577, 72] width 39 height 17
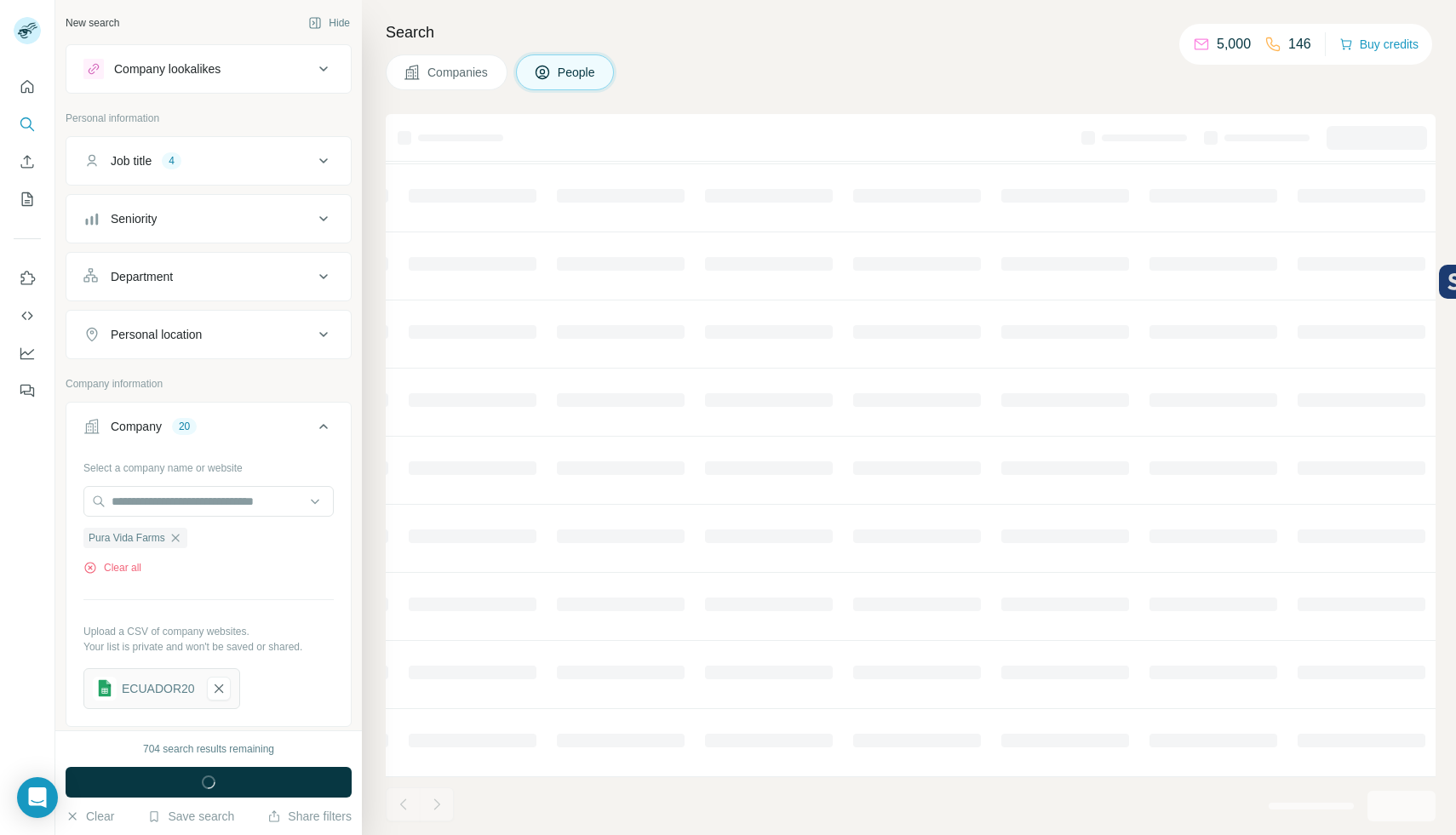
scroll to position [116, 424]
click at [469, 72] on span "Companies" at bounding box center [458, 72] width 62 height 17
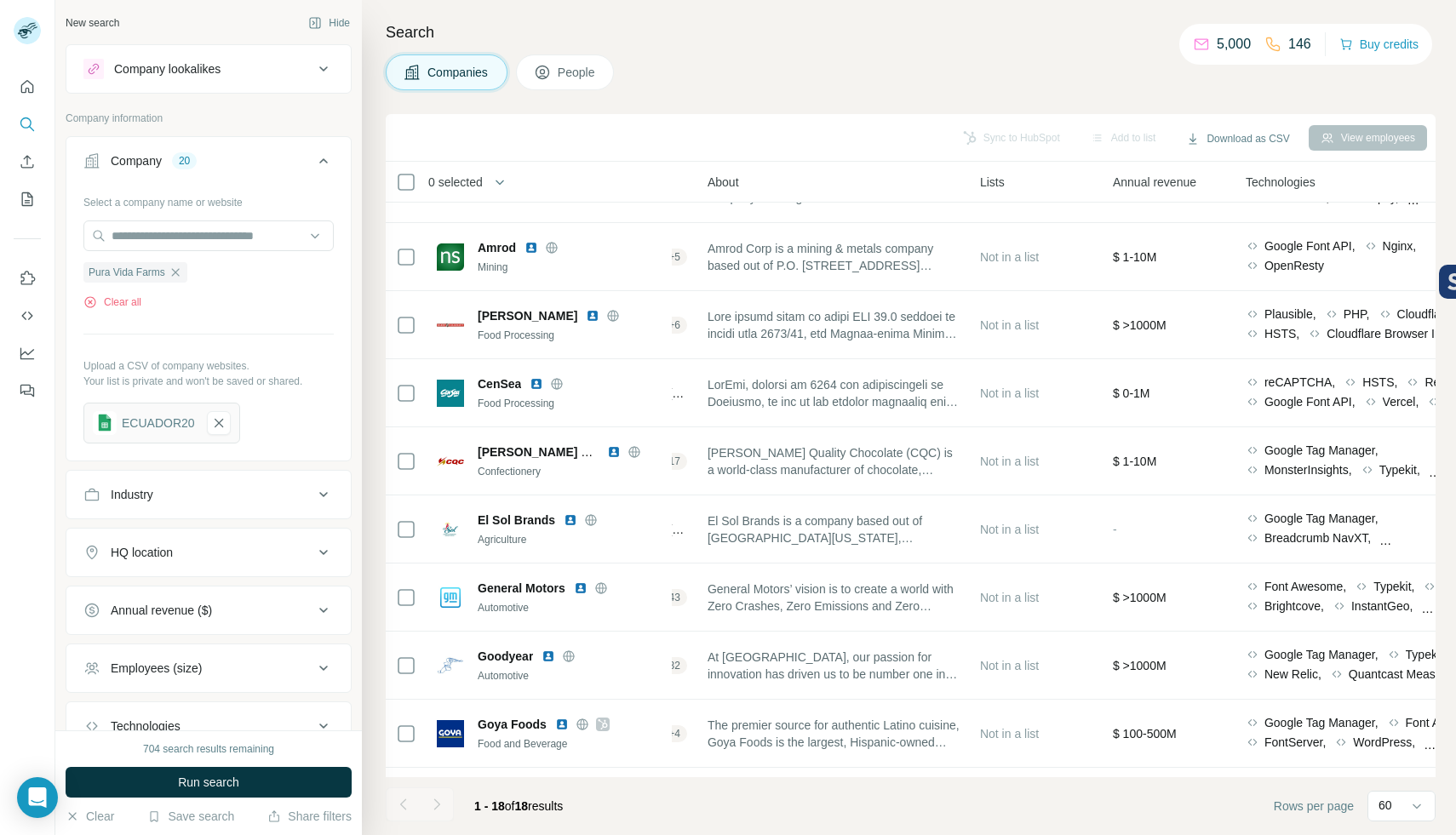
scroll to position [660, 424]
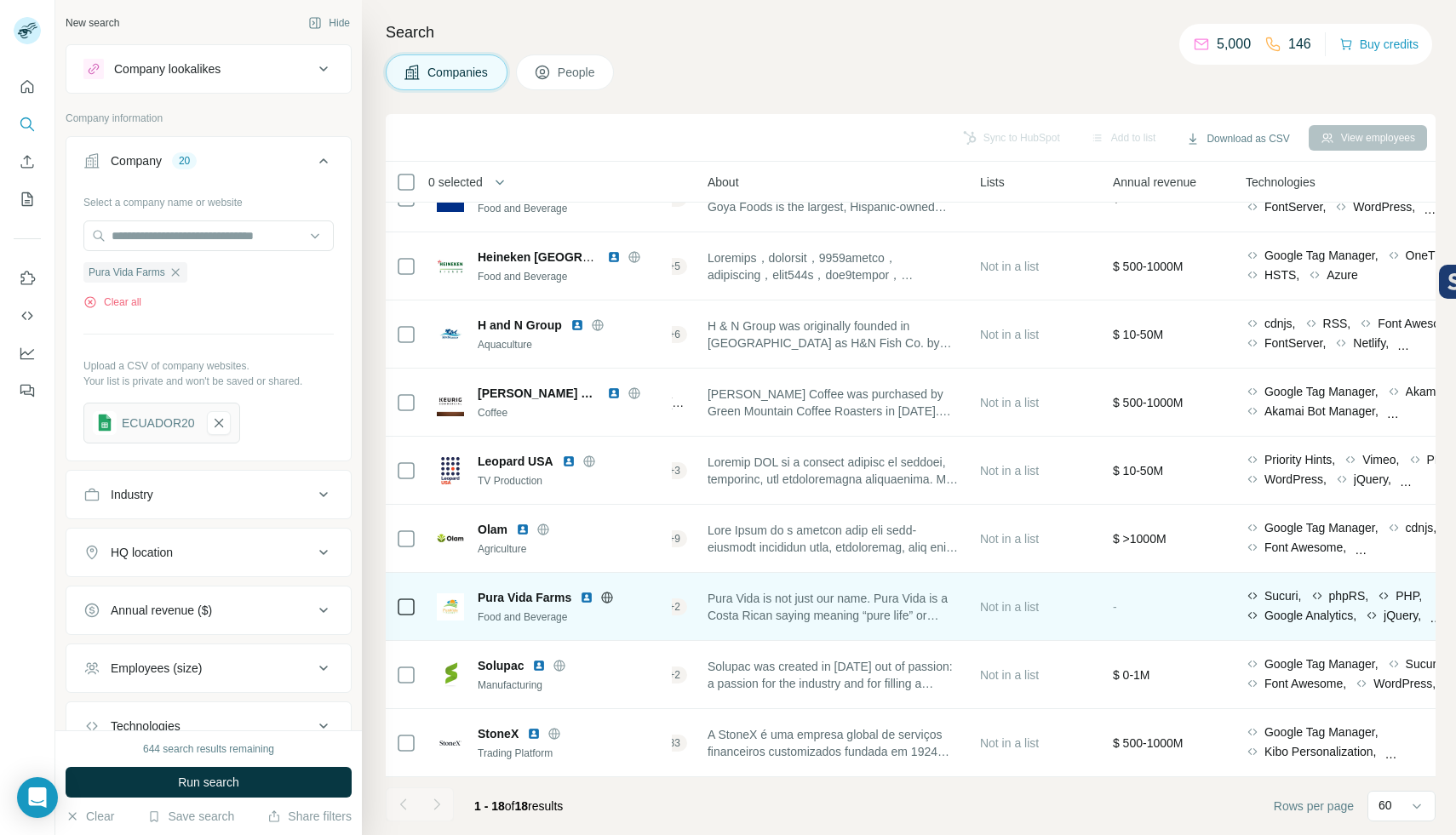
click at [680, 599] on div "+ 2" at bounding box center [674, 606] width 26 height 15
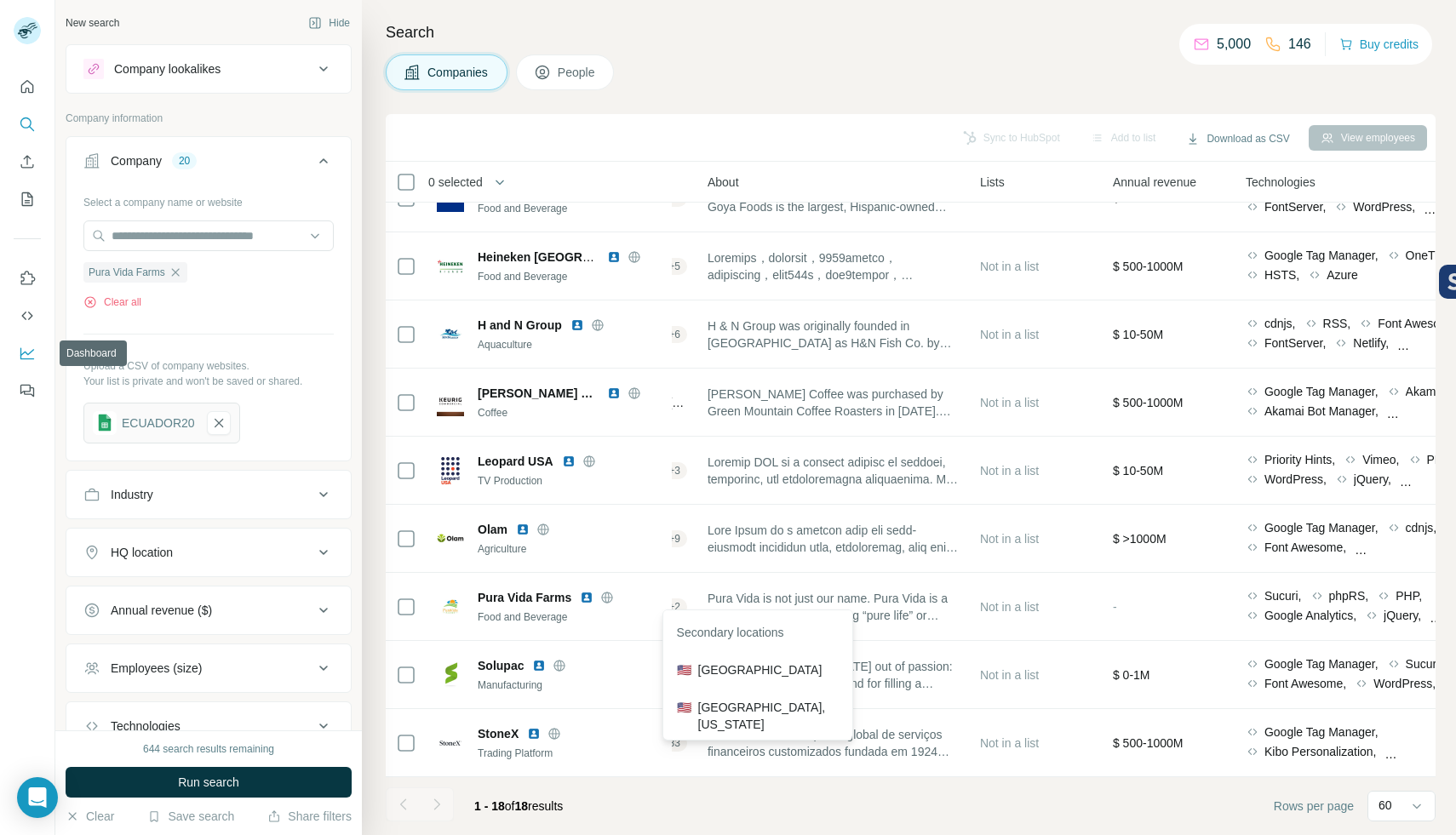
click at [17, 357] on button "Dashboard" at bounding box center [27, 353] width 27 height 31
